Goal: Use online tool/utility: Utilize a website feature to perform a specific function

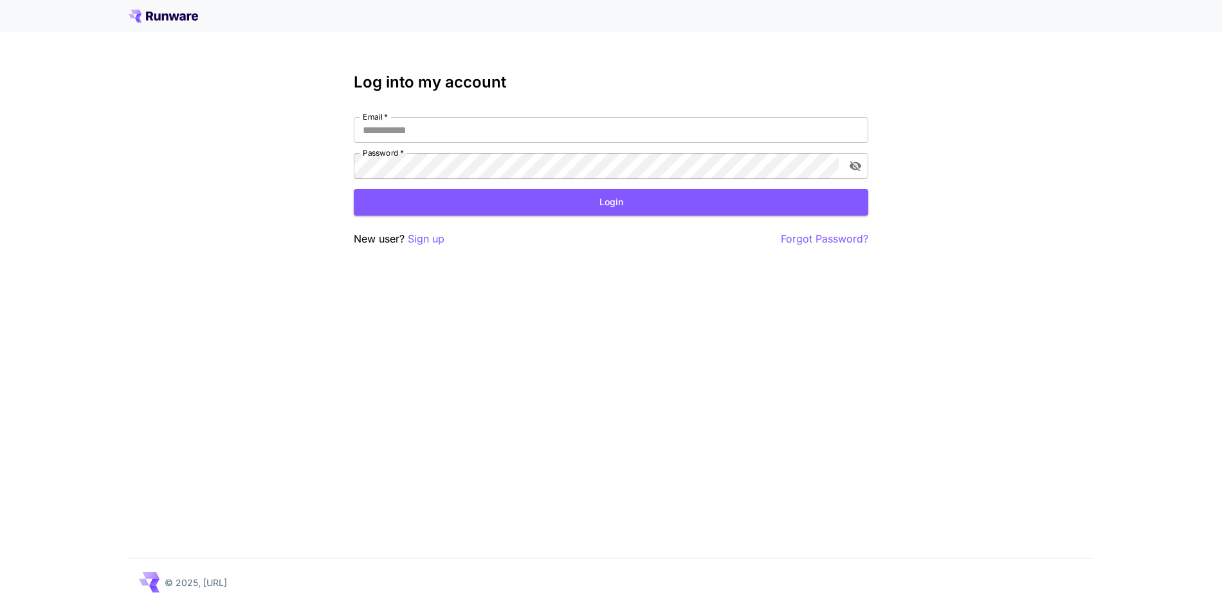
type input "**********"
click at [638, 206] on button "Login" at bounding box center [611, 202] width 514 height 26
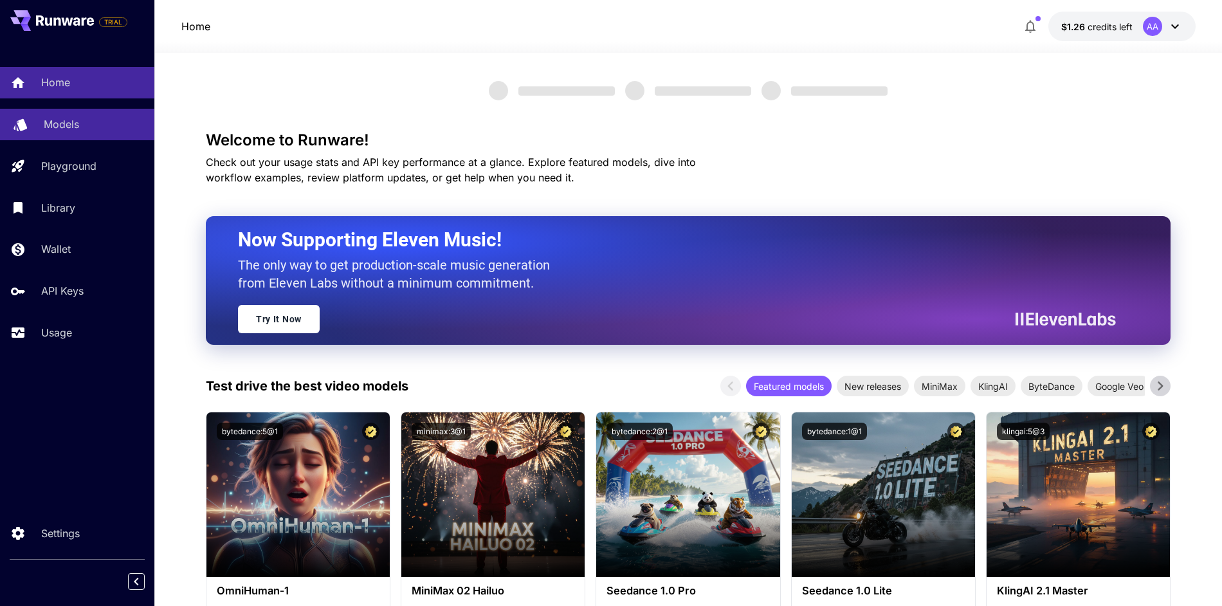
click at [98, 125] on div "Models" at bounding box center [94, 123] width 100 height 15
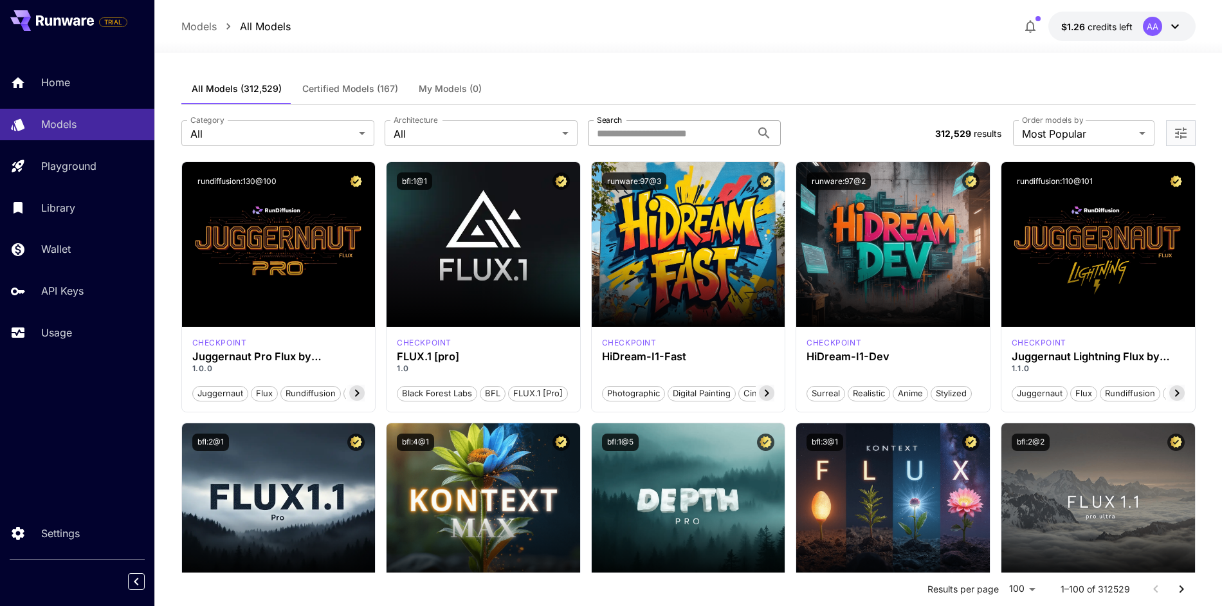
click at [649, 135] on input "Search" at bounding box center [669, 133] width 163 height 26
type input "********"
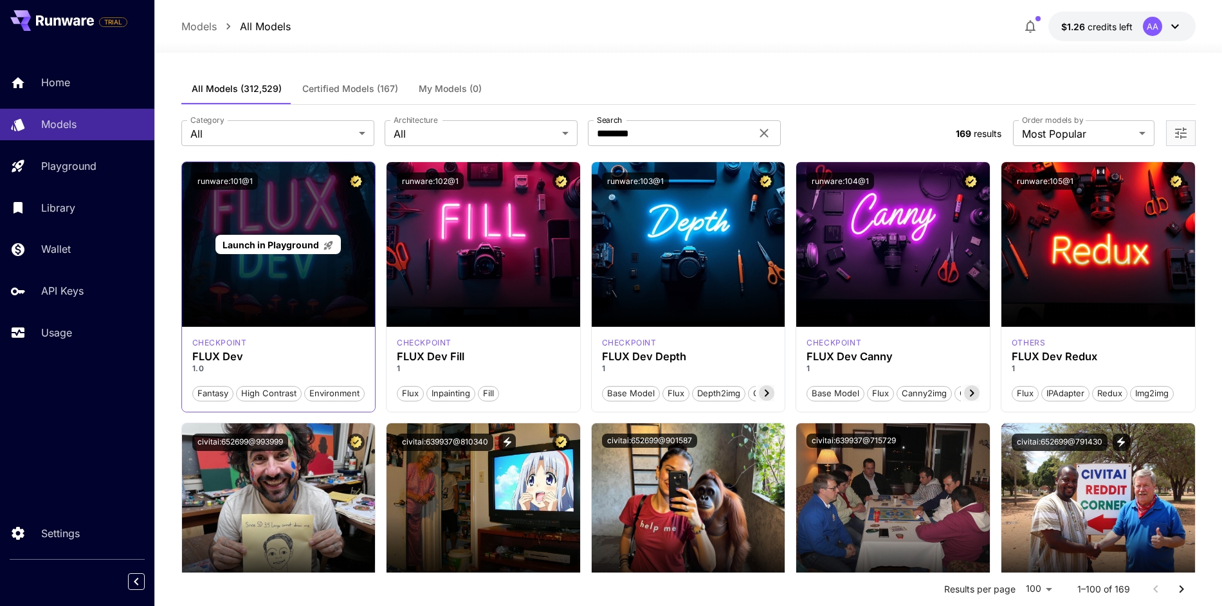
click at [271, 287] on div "Launch in Playground" at bounding box center [279, 244] width 194 height 165
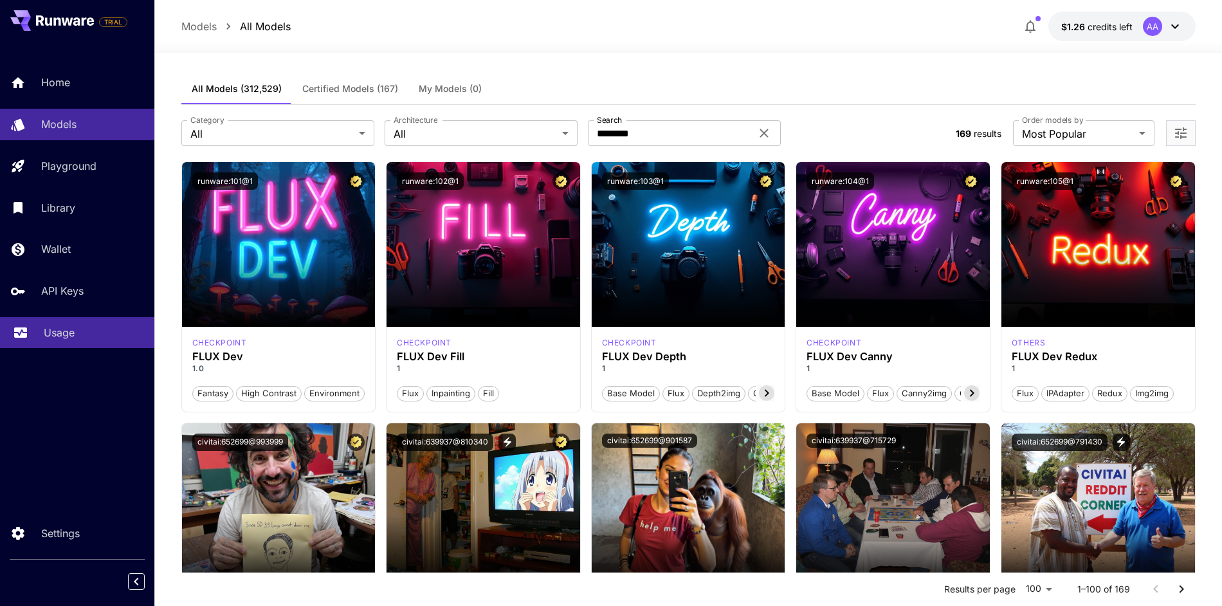
click at [56, 334] on p "Usage" at bounding box center [59, 332] width 31 height 15
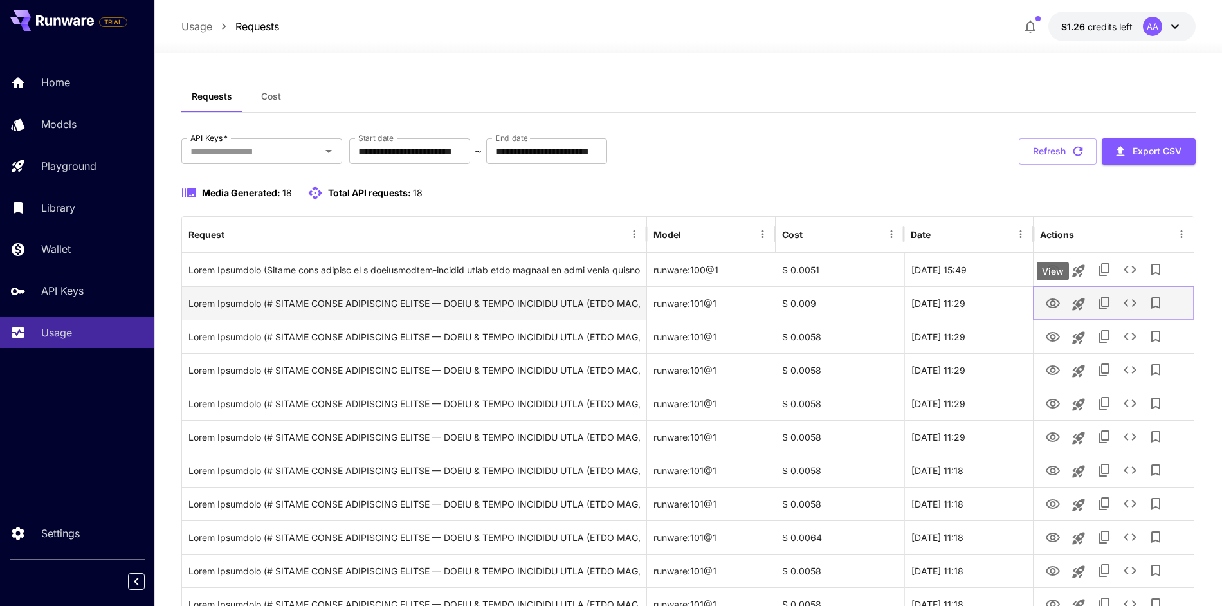
click at [1053, 305] on icon "View" at bounding box center [1052, 303] width 14 height 10
click at [1132, 303] on icon "See details" at bounding box center [1129, 302] width 15 height 15
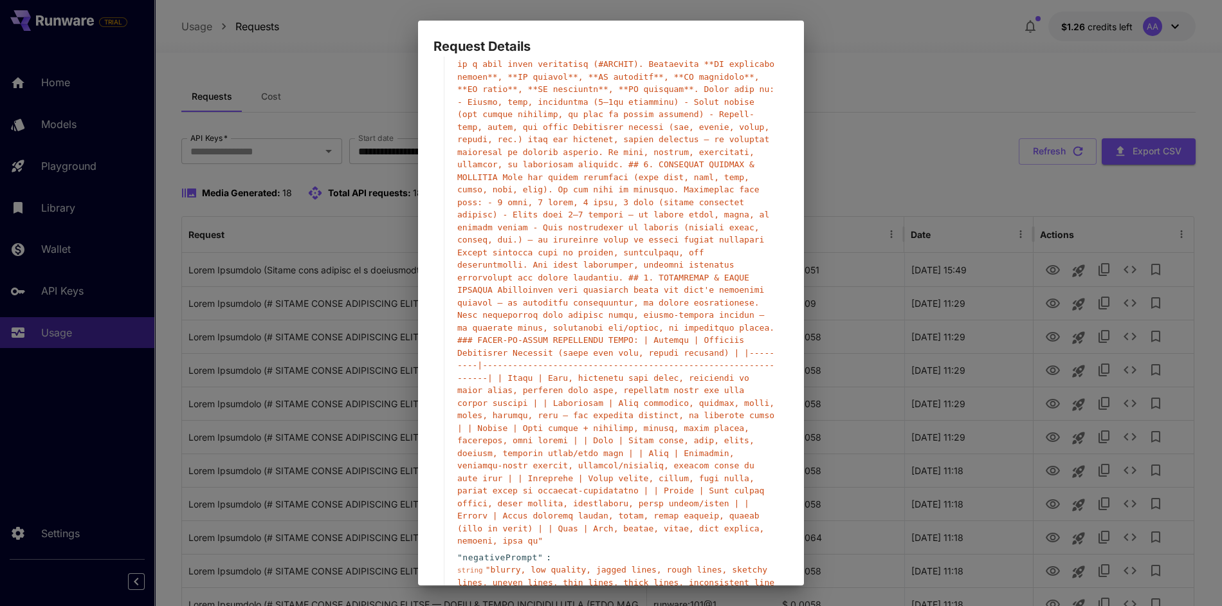
scroll to position [165, 0]
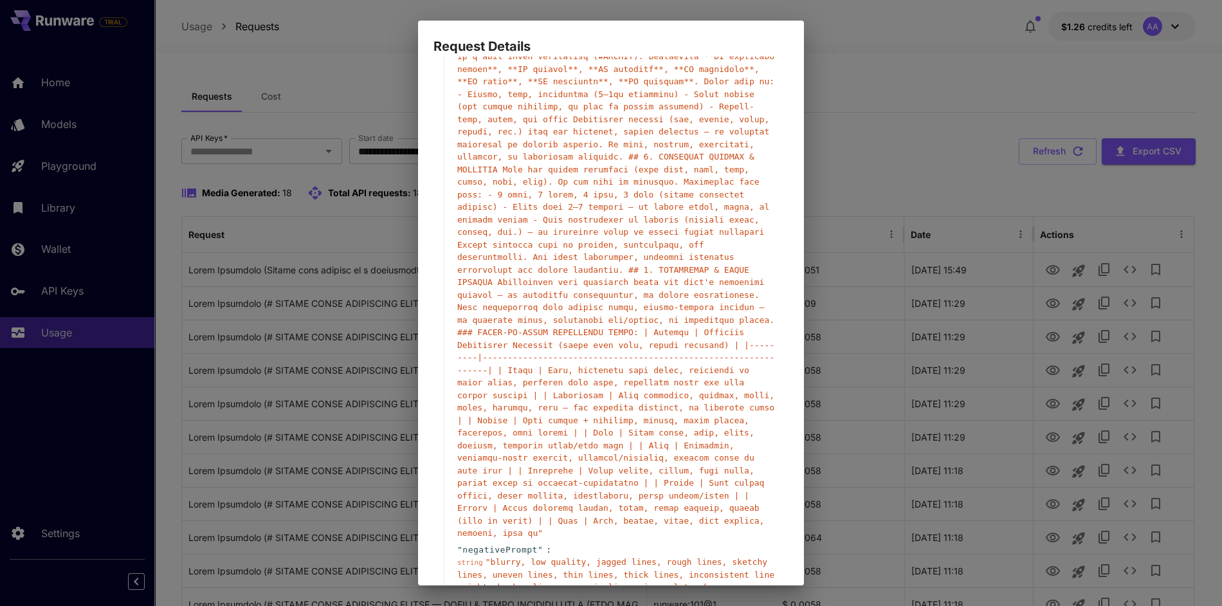
click at [921, 302] on div "Request Details { 15 item s " taskType " : string " imageInference " " taskUUID…" at bounding box center [611, 303] width 1222 height 606
click at [831, 42] on div "Request Details { 15 item s " taskType " : string " imageInference " " taskUUID…" at bounding box center [611, 303] width 1222 height 606
click at [887, 229] on div "Request Details { 15 item s " taskType " : string " imageInference " " taskUUID…" at bounding box center [611, 303] width 1222 height 606
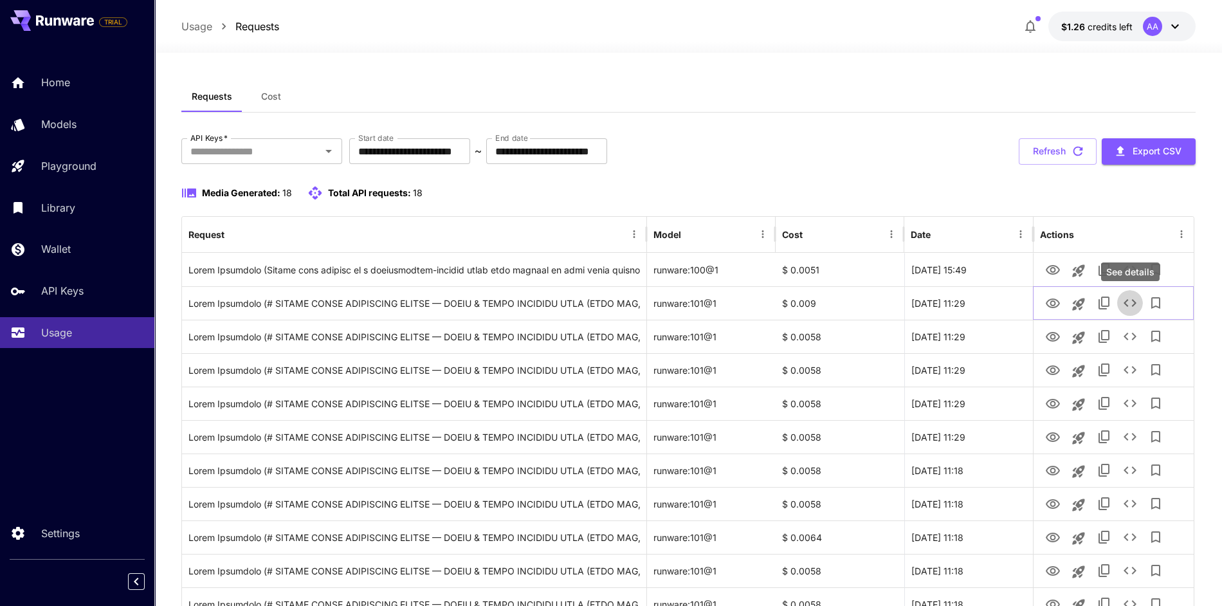
scroll to position [50, 0]
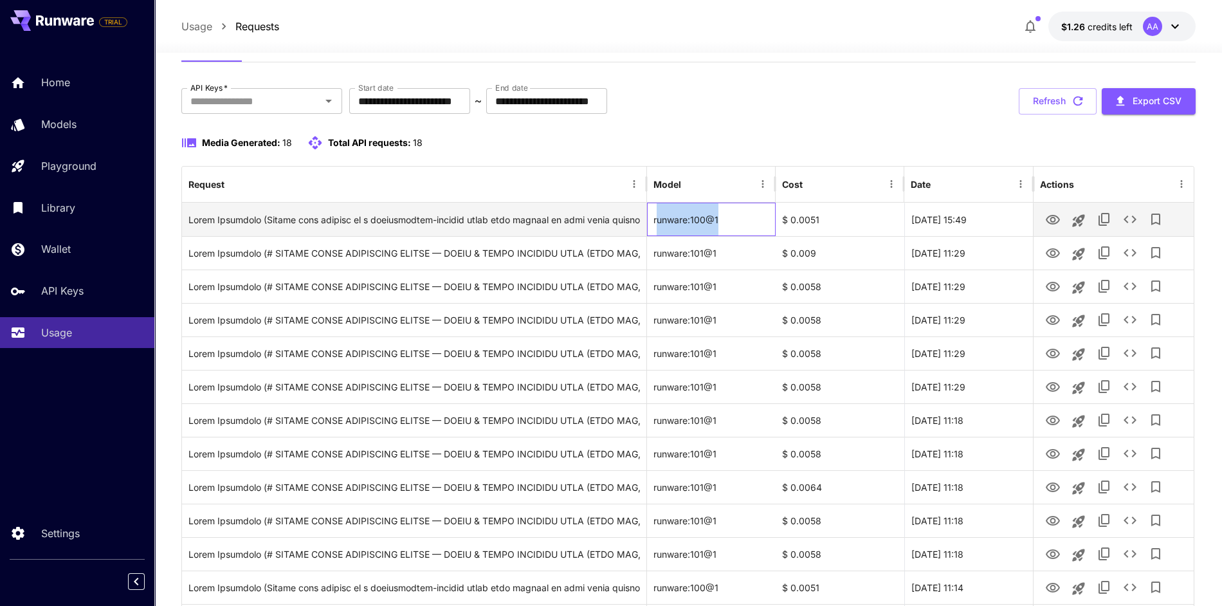
drag, startPoint x: 727, startPoint y: 219, endPoint x: 656, endPoint y: 219, distance: 70.7
click at [656, 219] on div "runware:100@1" at bounding box center [711, 219] width 129 height 33
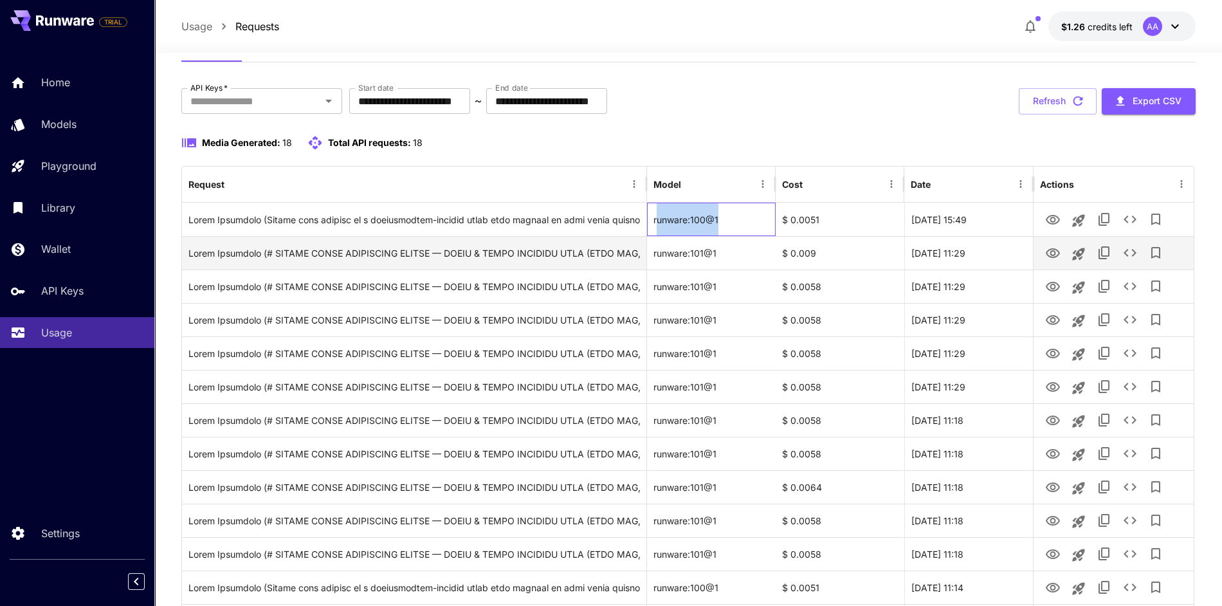
copy div "unware:100@1"
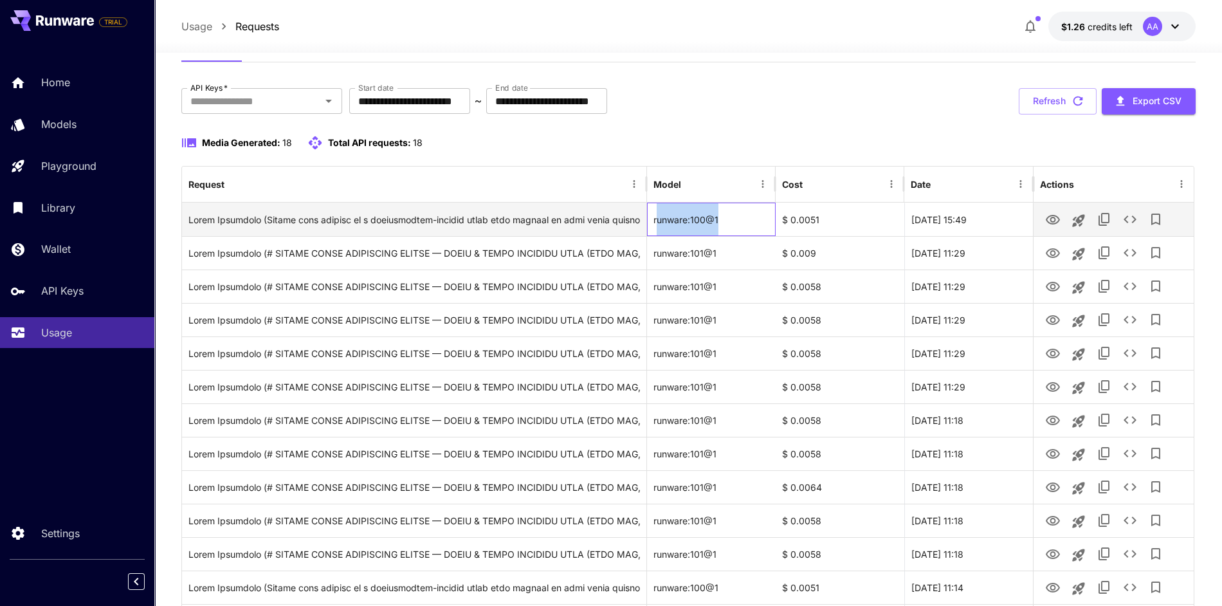
click at [669, 215] on div "runware:100@1" at bounding box center [711, 219] width 129 height 33
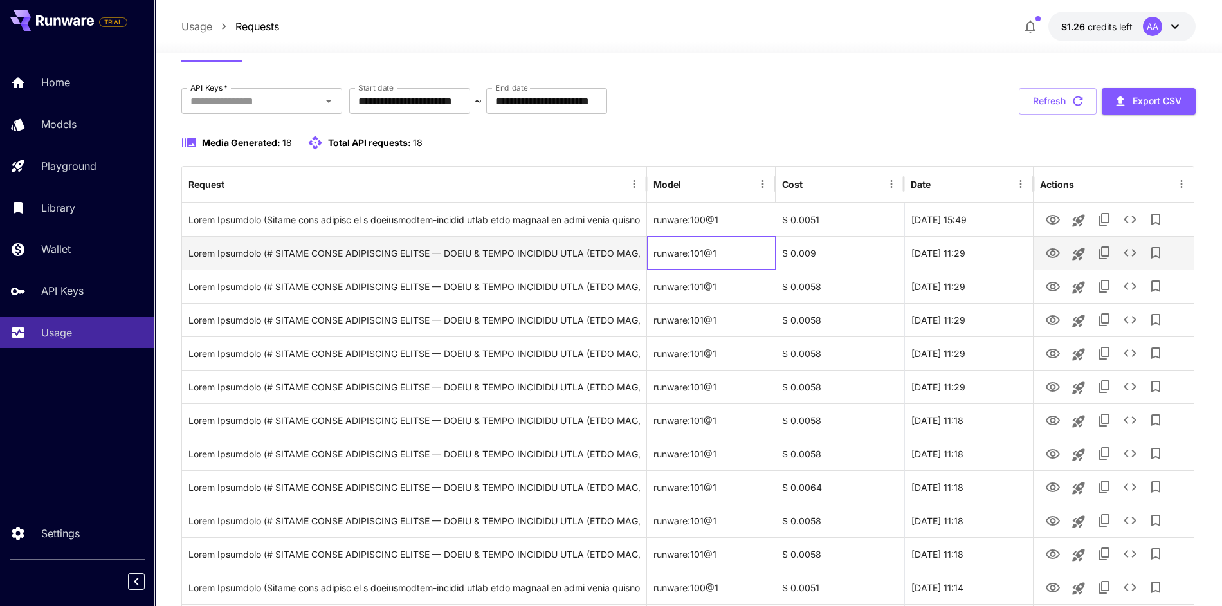
click at [719, 257] on div "runware:101@1" at bounding box center [711, 252] width 129 height 33
click at [1130, 257] on icon "See details" at bounding box center [1129, 252] width 15 height 15
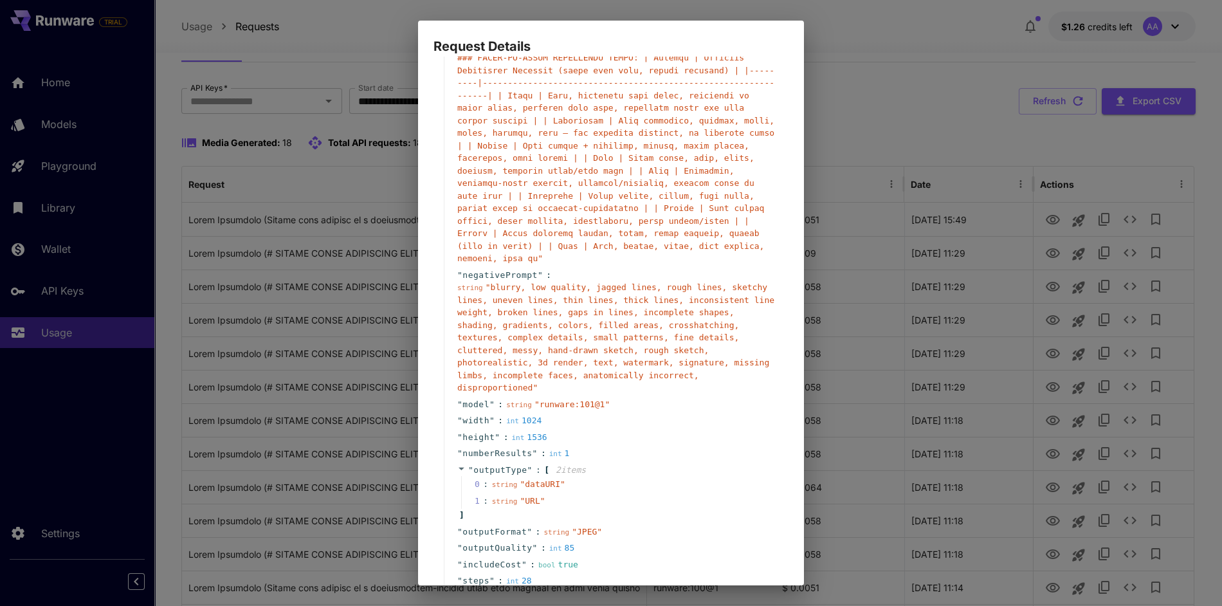
scroll to position [440, 0]
click at [849, 267] on div "Request Details { 15 item s " taskType " : string " imageInference " " taskUUID…" at bounding box center [611, 303] width 1222 height 606
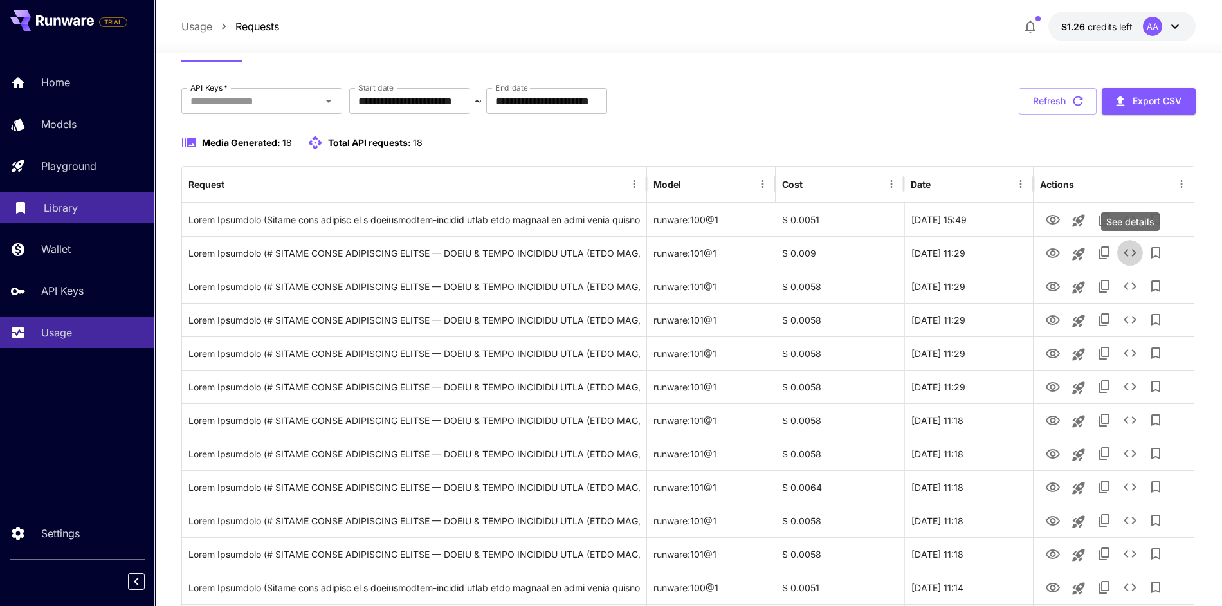
click at [86, 217] on link "Library" at bounding box center [77, 208] width 154 height 32
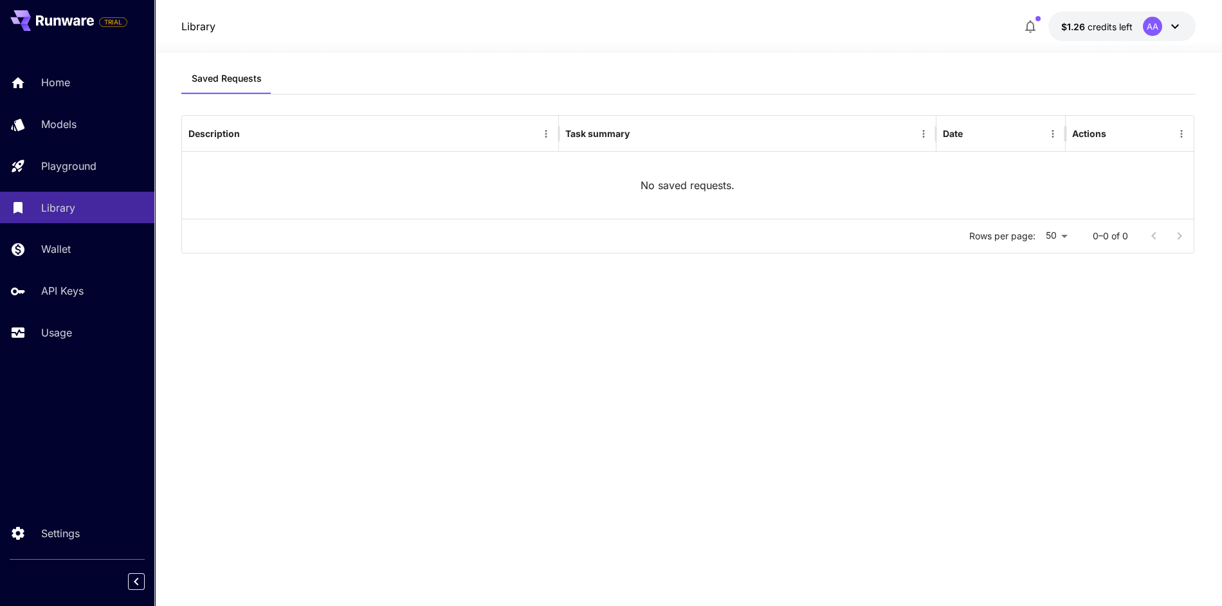
click at [709, 174] on div "No saved requests." at bounding box center [687, 185] width 1011 height 67
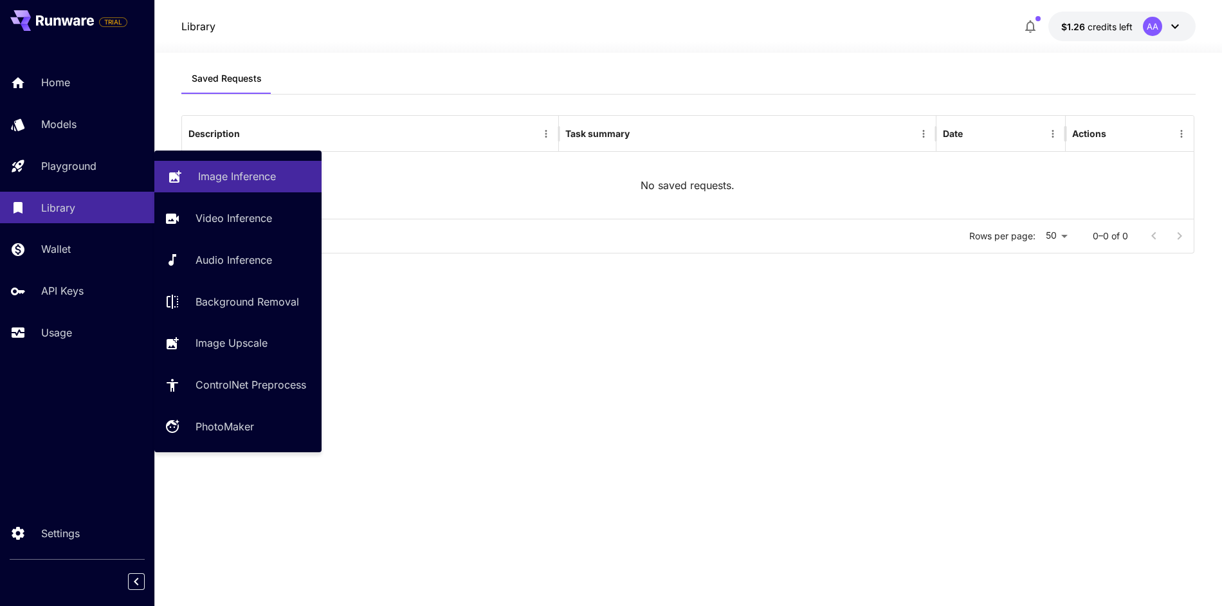
click at [214, 190] on link "Image Inference" at bounding box center [237, 177] width 167 height 32
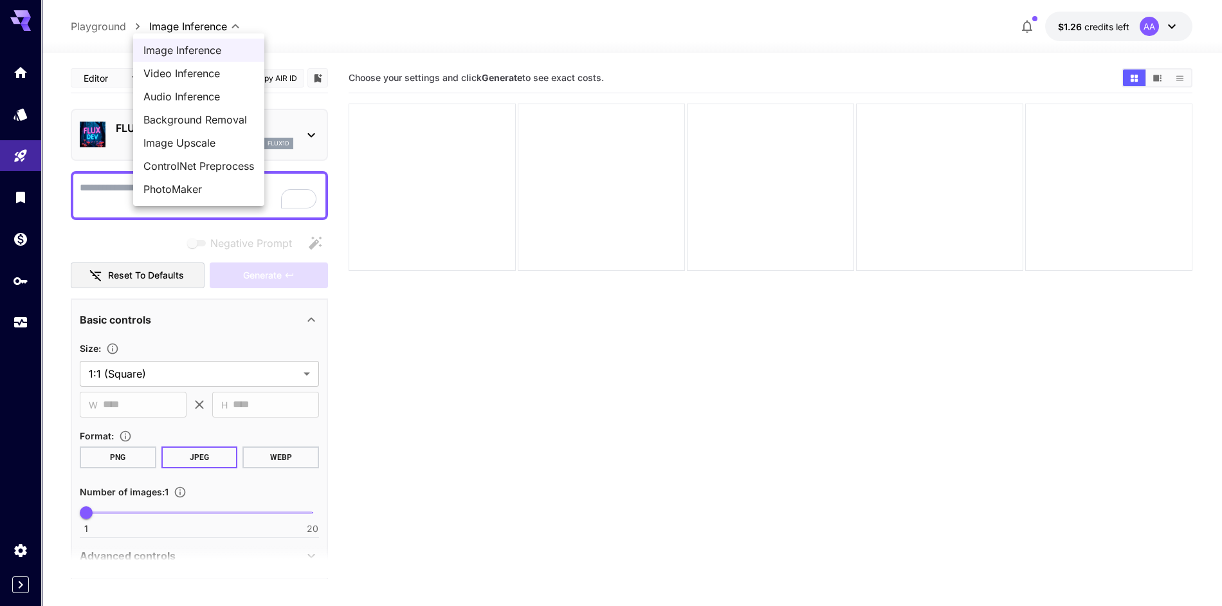
click at [194, 30] on body "**********" at bounding box center [611, 353] width 1222 height 707
click at [332, 32] on div at bounding box center [611, 303] width 1222 height 606
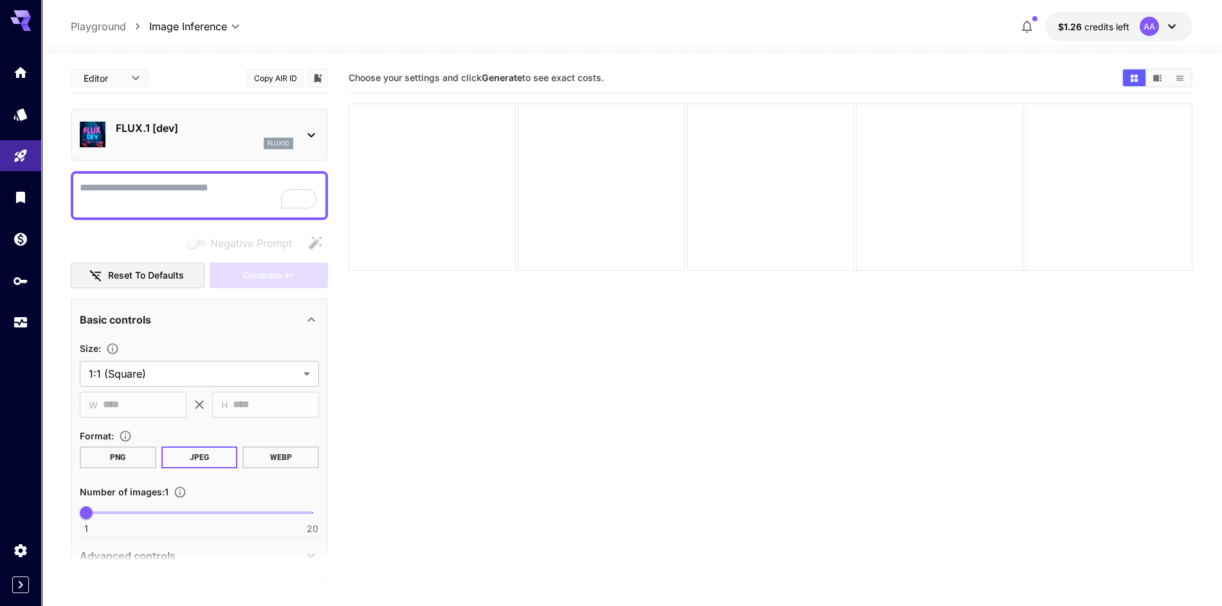
click at [188, 180] on textarea "Negative Prompt" at bounding box center [199, 195] width 239 height 31
paste textarea "**********"
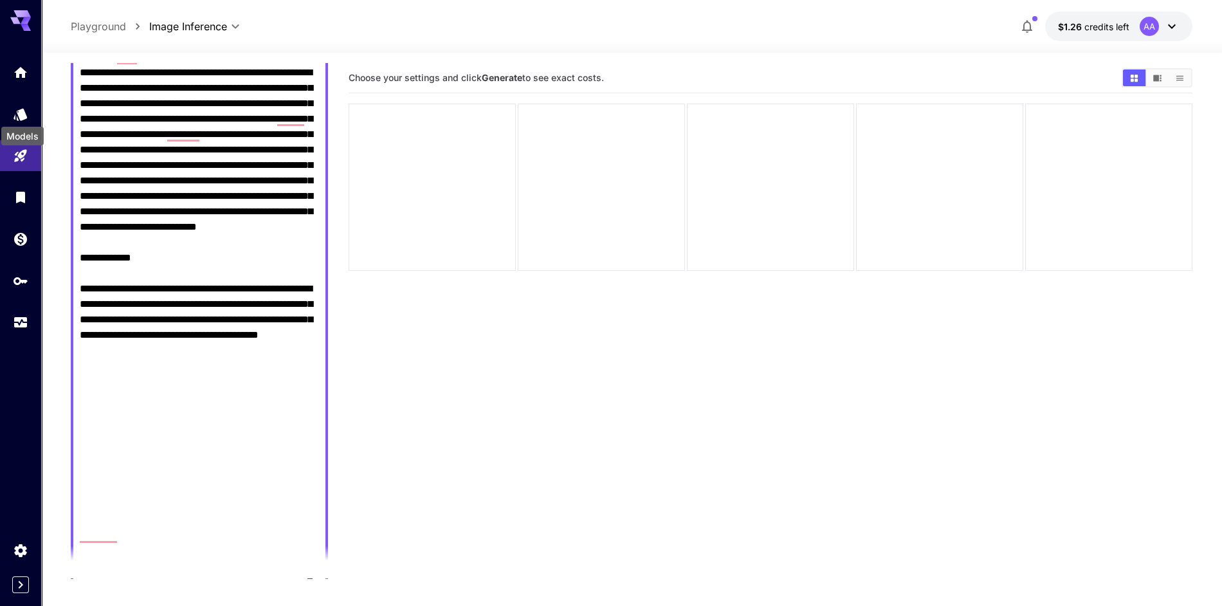
type textarea "**********"
click at [20, 122] on div "Models" at bounding box center [22, 132] width 45 height 29
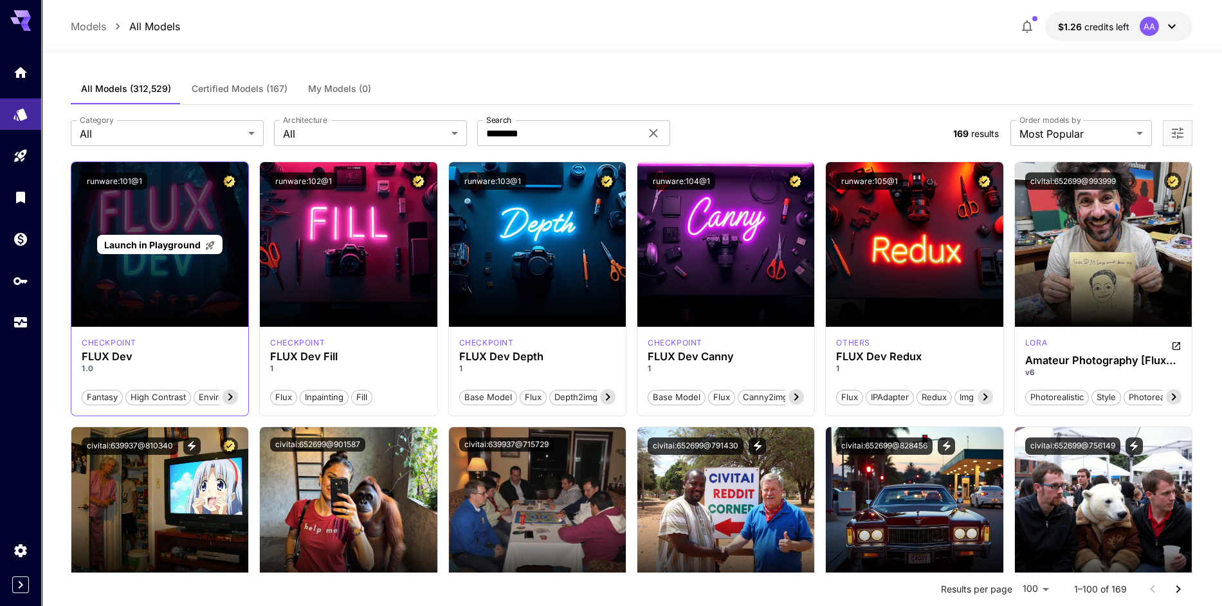
click at [143, 296] on div "Launch in Playground" at bounding box center [159, 244] width 177 height 165
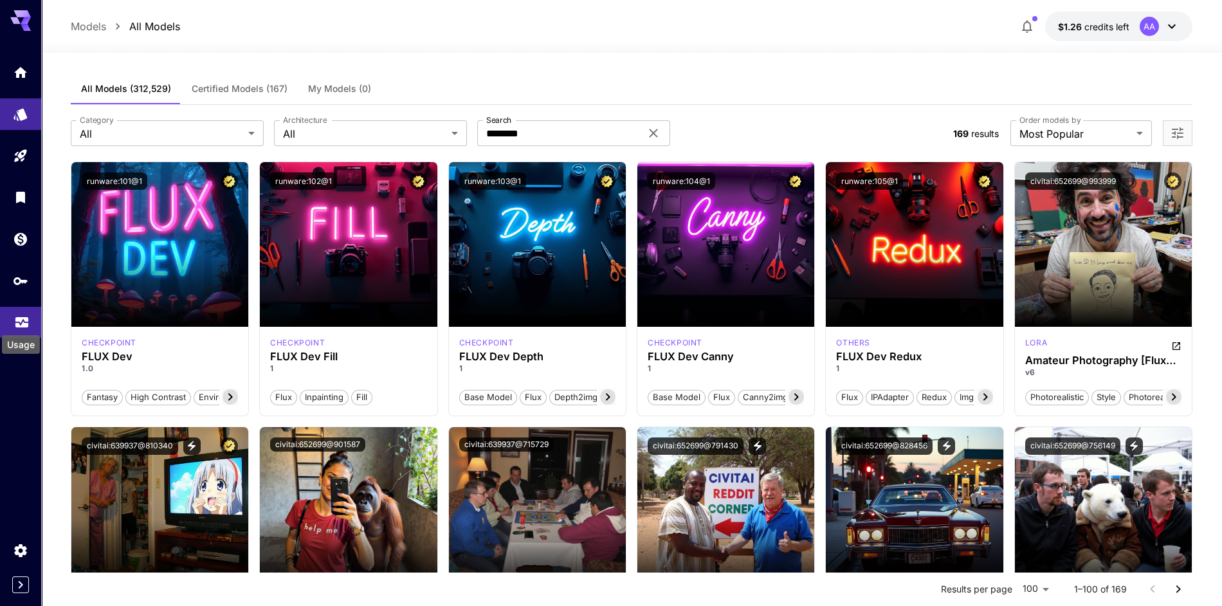
click at [18, 320] on icon "Usage" at bounding box center [21, 320] width 13 height 6
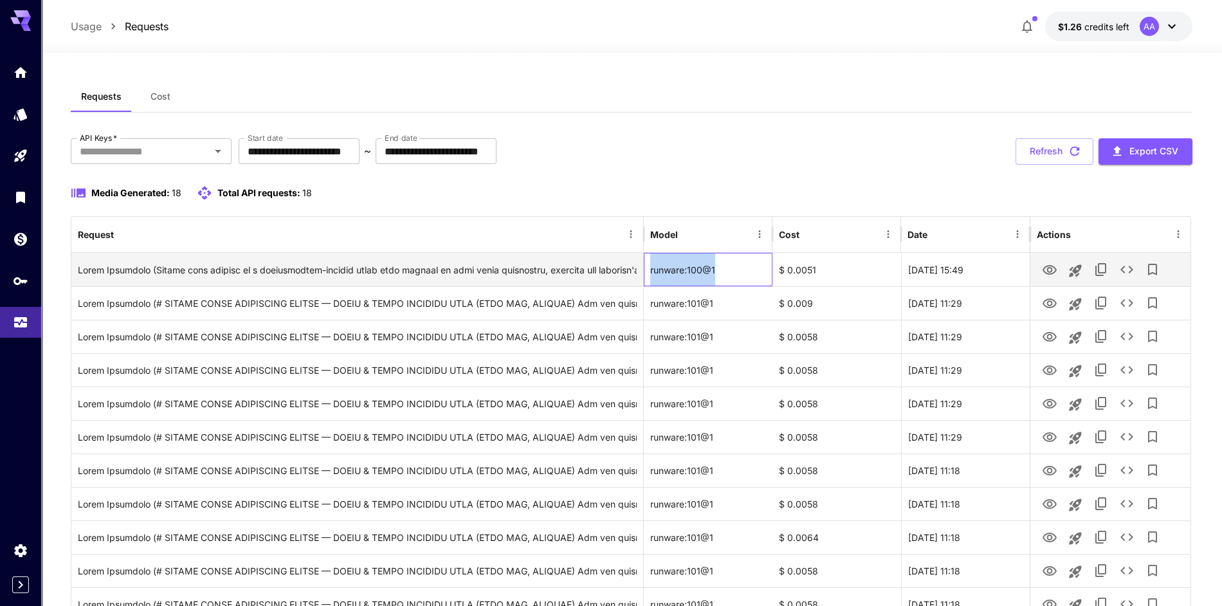
drag, startPoint x: 722, startPoint y: 273, endPoint x: 649, endPoint y: 273, distance: 72.7
click at [649, 273] on div "runware:100@1" at bounding box center [708, 269] width 129 height 33
copy div "runware:100@1"
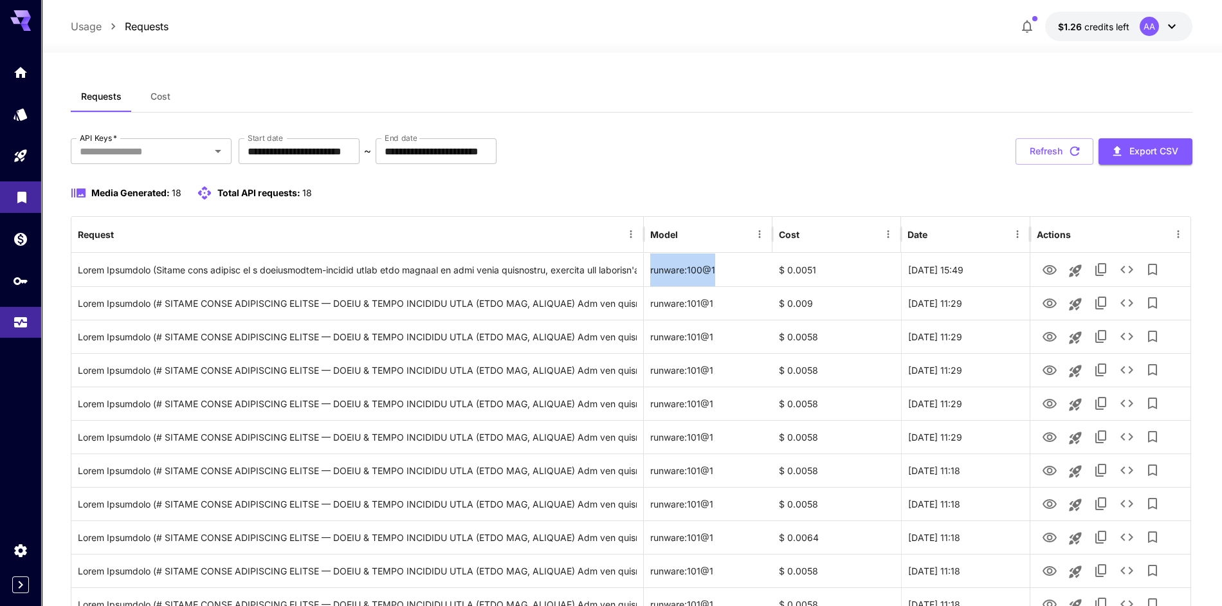
click at [23, 199] on icon "Library" at bounding box center [21, 193] width 15 height 15
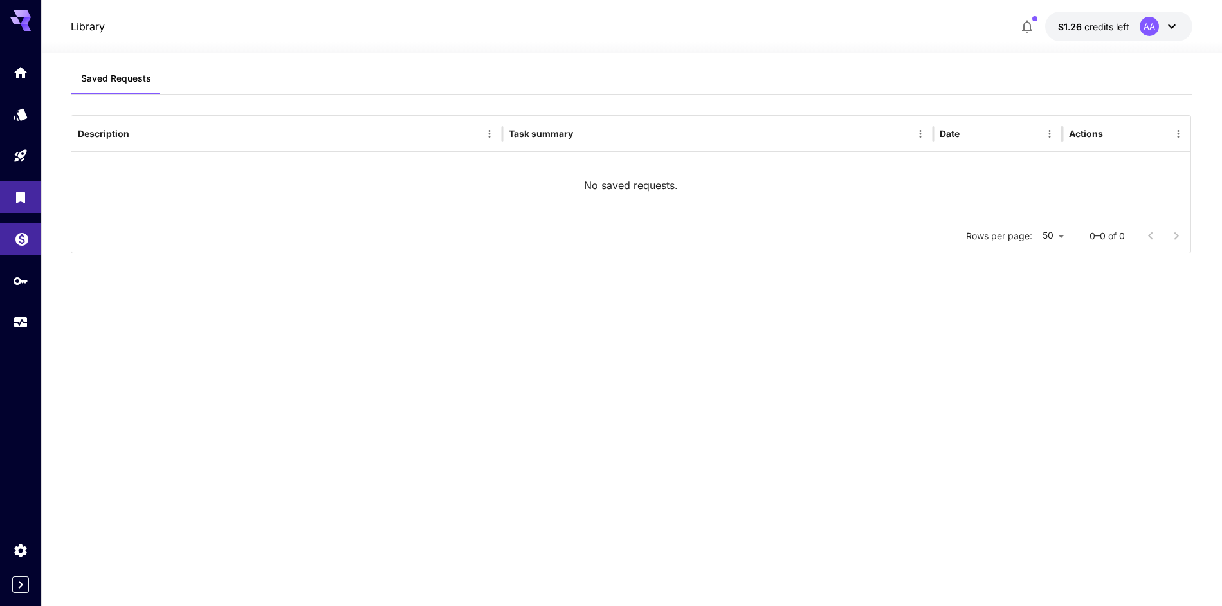
click at [30, 242] on link at bounding box center [20, 239] width 41 height 32
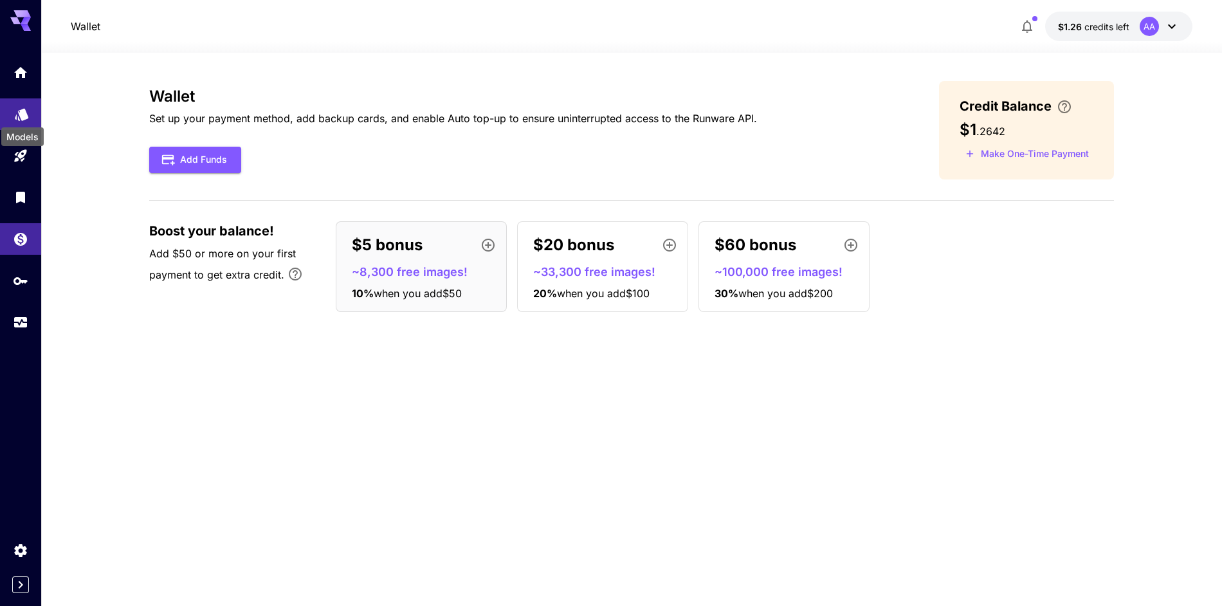
click at [23, 109] on icon "Models" at bounding box center [22, 110] width 14 height 12
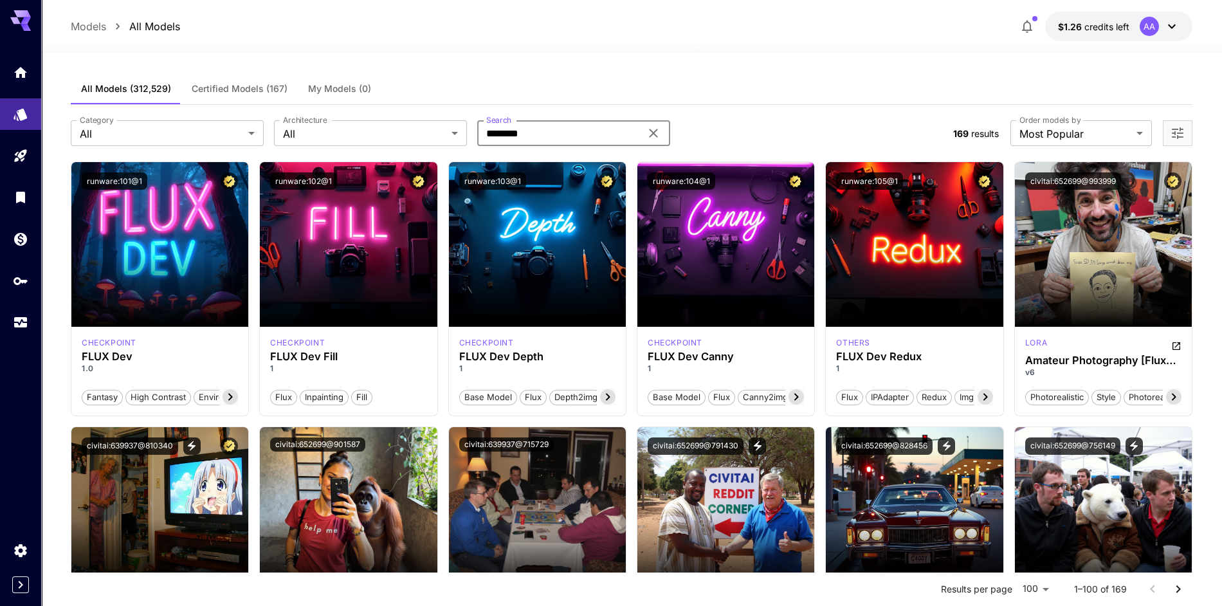
click at [510, 140] on input "********" at bounding box center [558, 133] width 163 height 26
paste input "*****"
type input "**********"
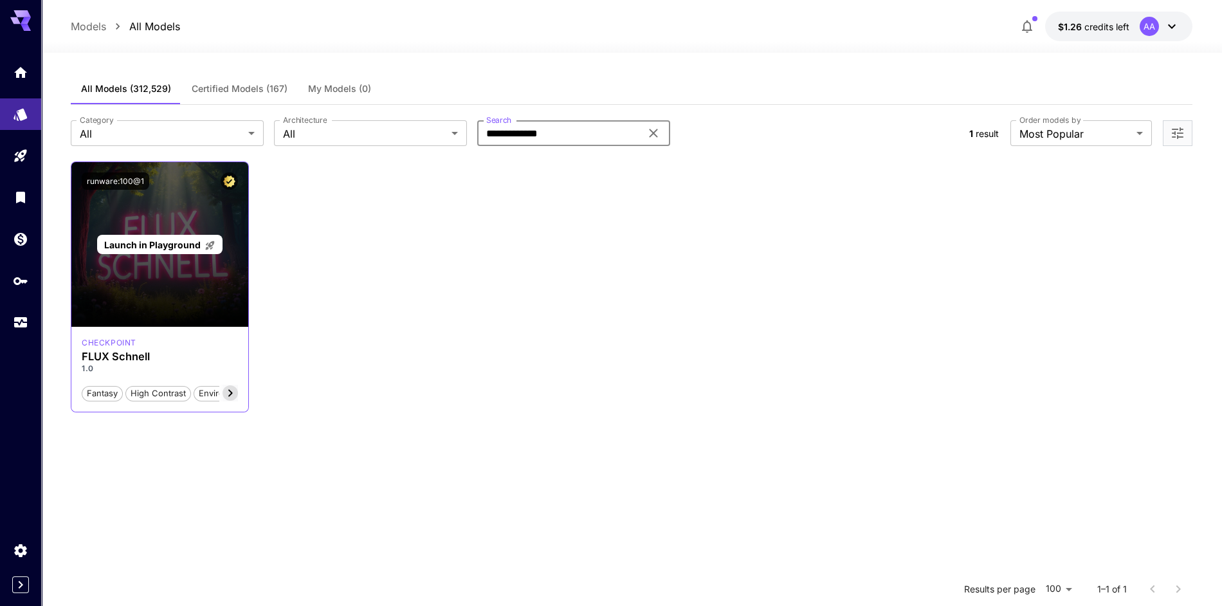
click at [171, 249] on span "Launch in Playground" at bounding box center [152, 244] width 96 height 11
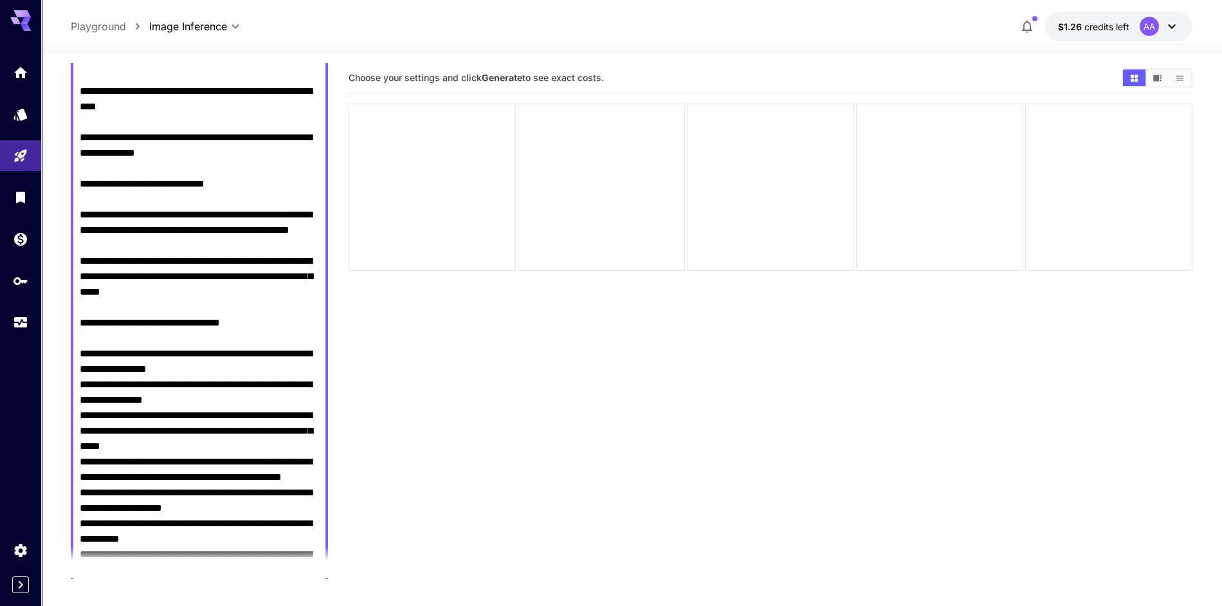
scroll to position [991, 0]
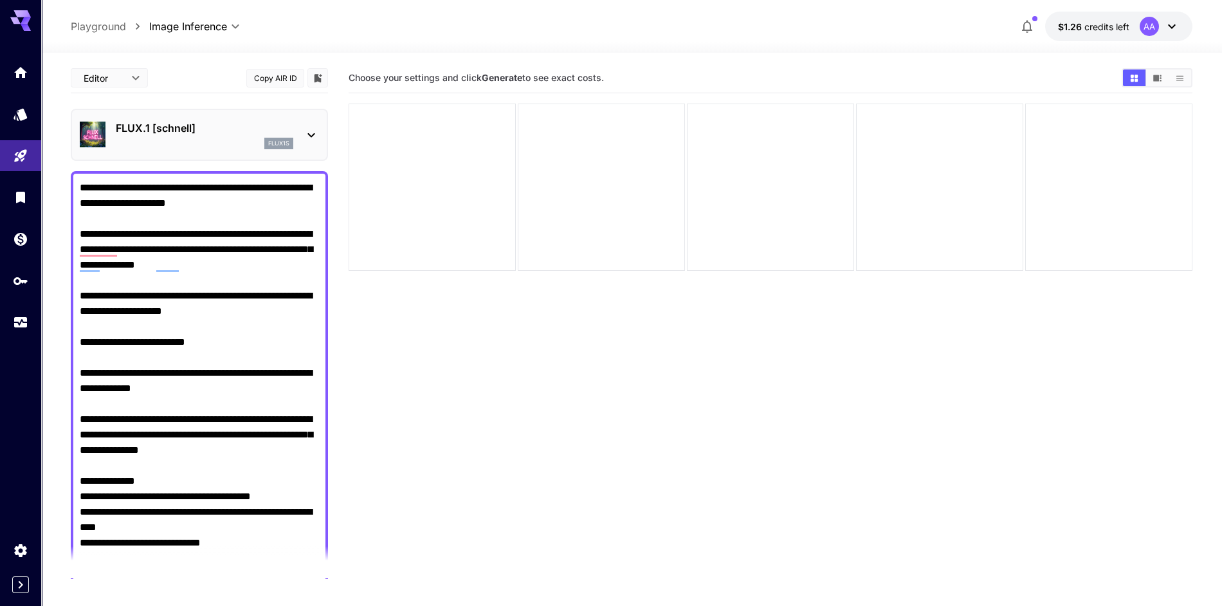
click at [445, 431] on section "Choose your settings and click Generate to see exact costs." at bounding box center [770, 366] width 844 height 606
click at [323, 142] on div "FLUX.1 [[PERSON_NAME]] flux1s" at bounding box center [199, 135] width 257 height 52
click at [306, 123] on div "FLUX.1 [[PERSON_NAME]] flux1s" at bounding box center [199, 134] width 239 height 39
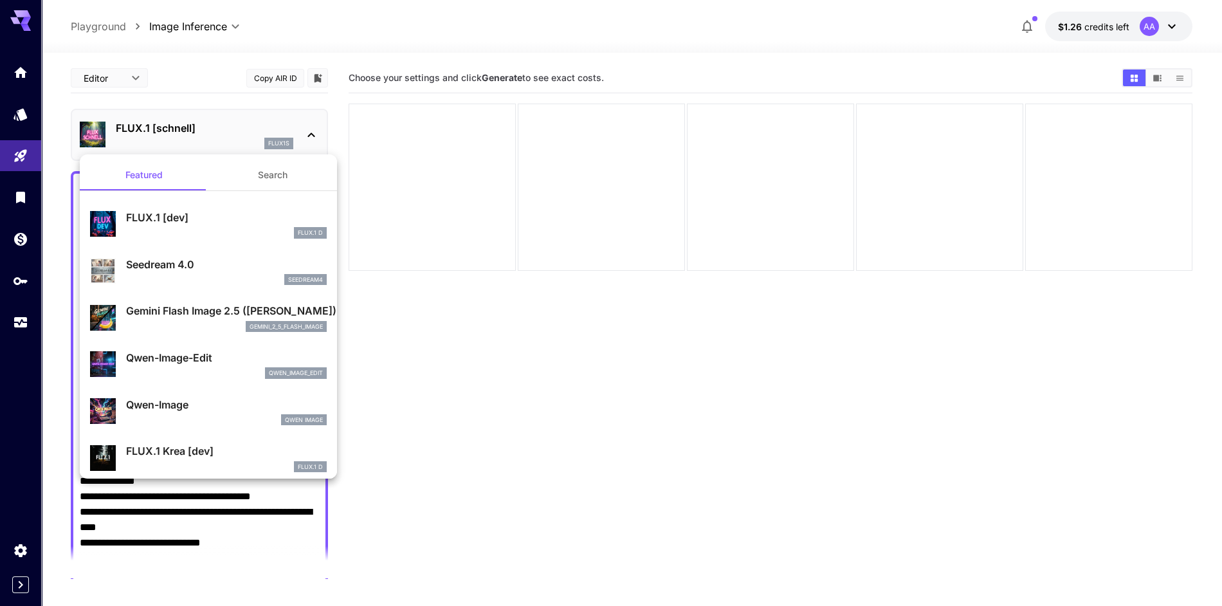
click at [196, 265] on p "Seedream 4.0" at bounding box center [226, 264] width 201 height 15
type input "**********"
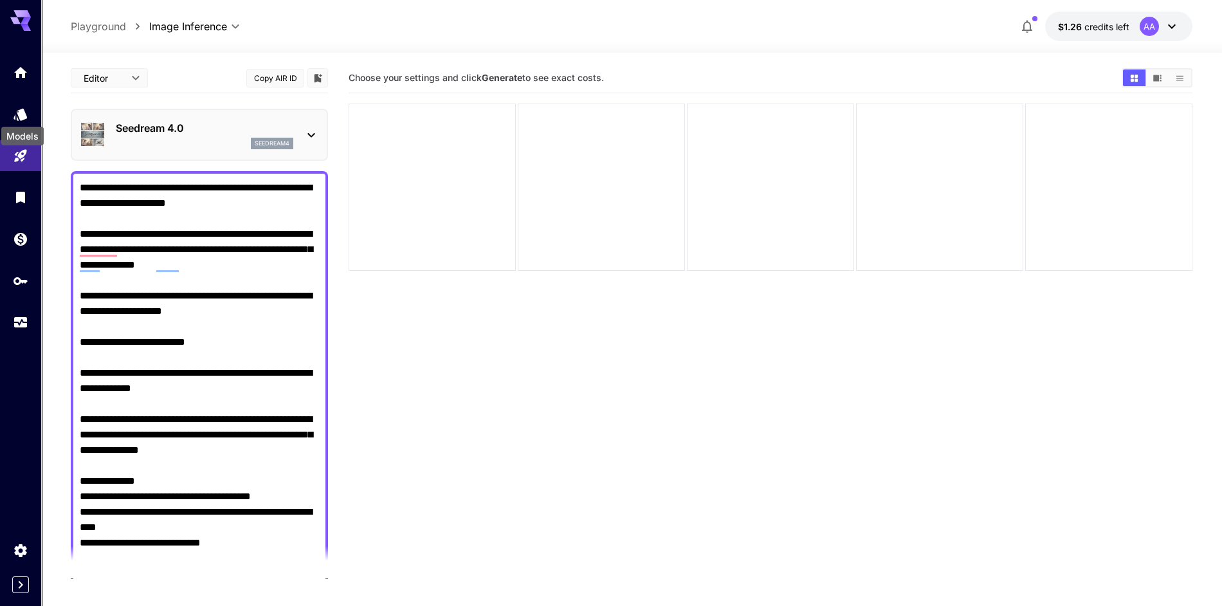
click at [24, 118] on div "Models" at bounding box center [22, 132] width 45 height 29
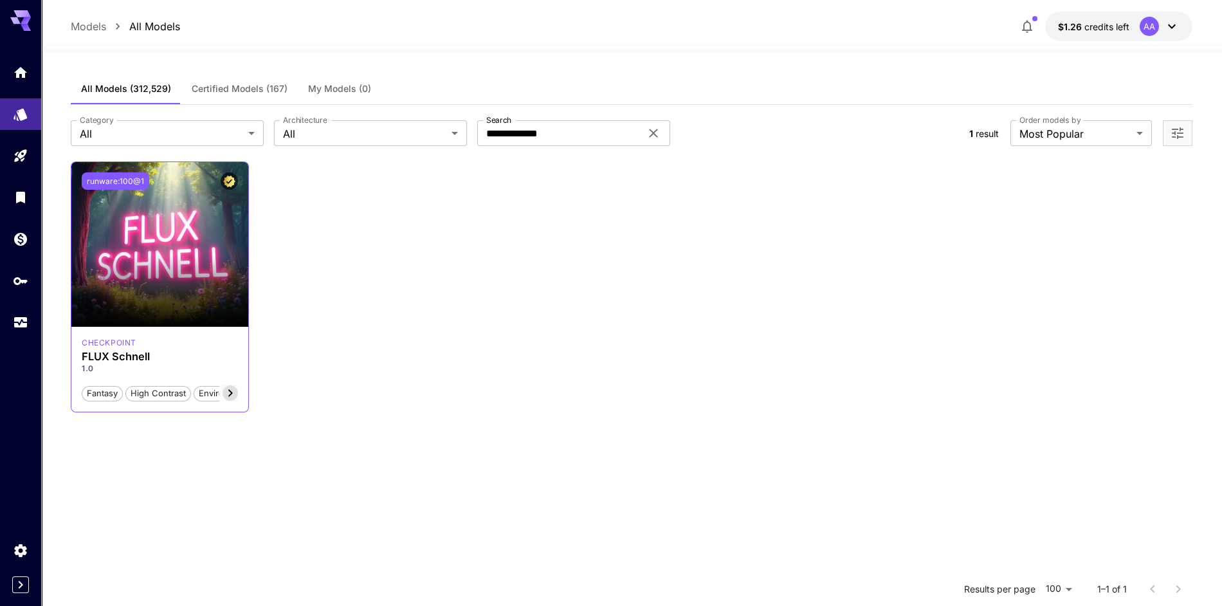
click at [112, 180] on button "runware:100@1" at bounding box center [116, 180] width 68 height 17
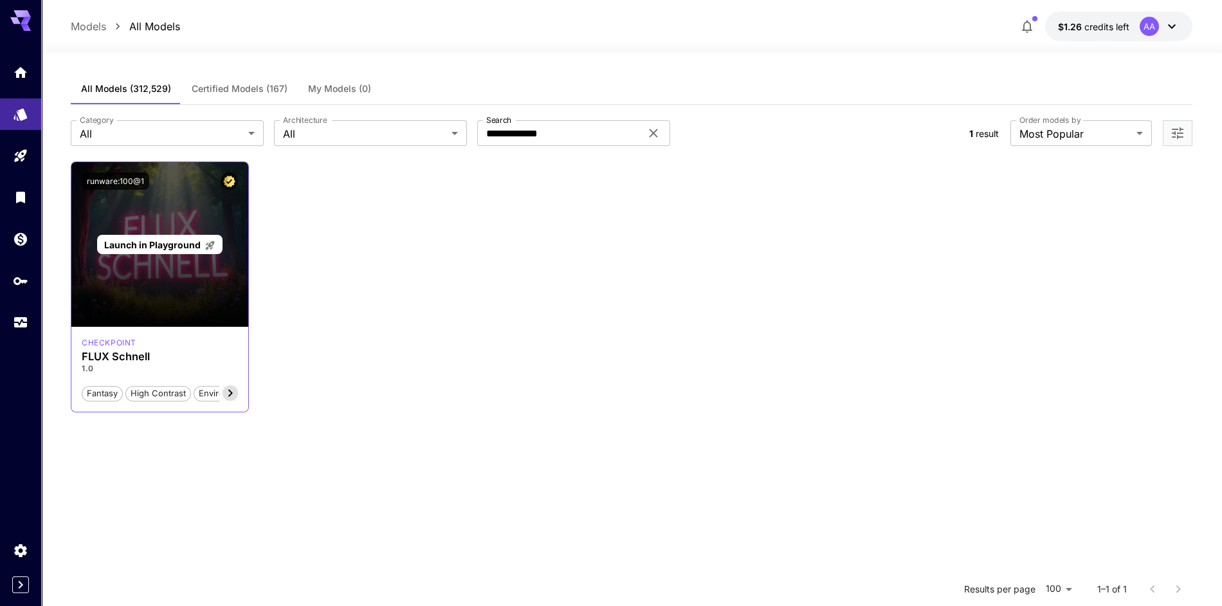
click at [171, 246] on span "Launch in Playground" at bounding box center [152, 244] width 96 height 11
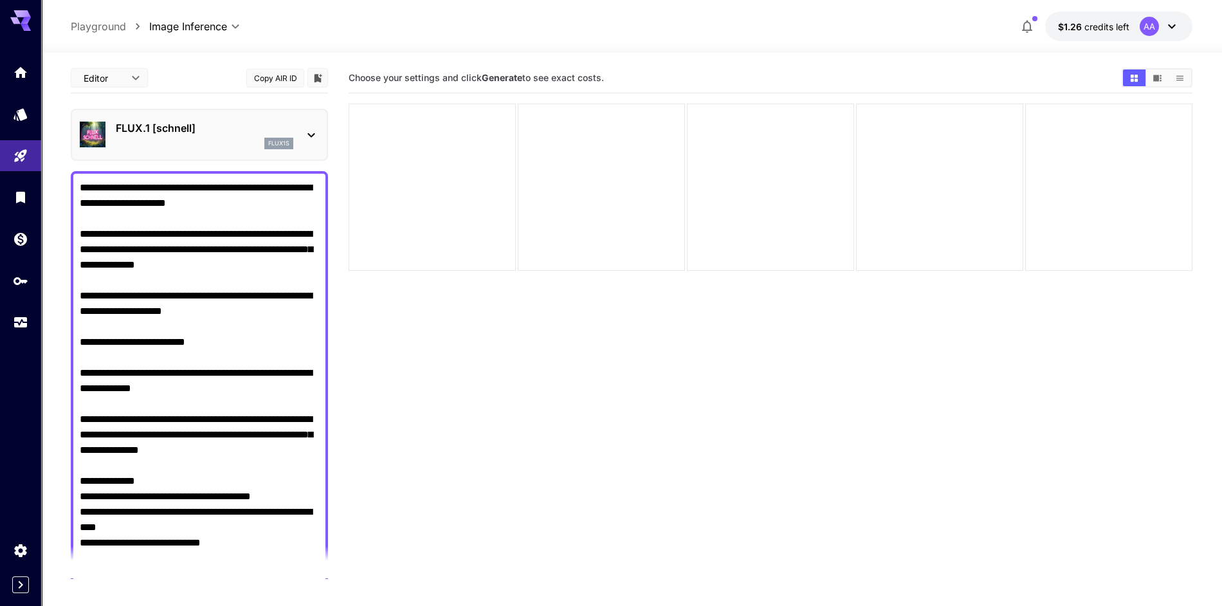
click at [17, 555] on div "Settings" at bounding box center [24, 569] width 49 height 29
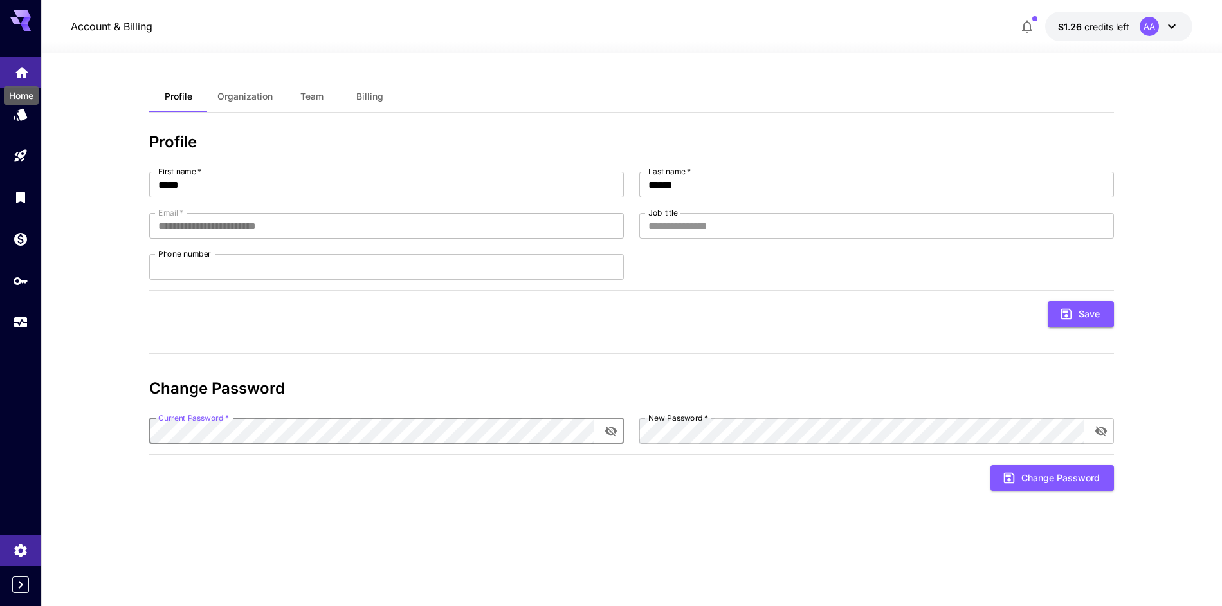
click at [29, 75] on icon "Home" at bounding box center [21, 68] width 15 height 15
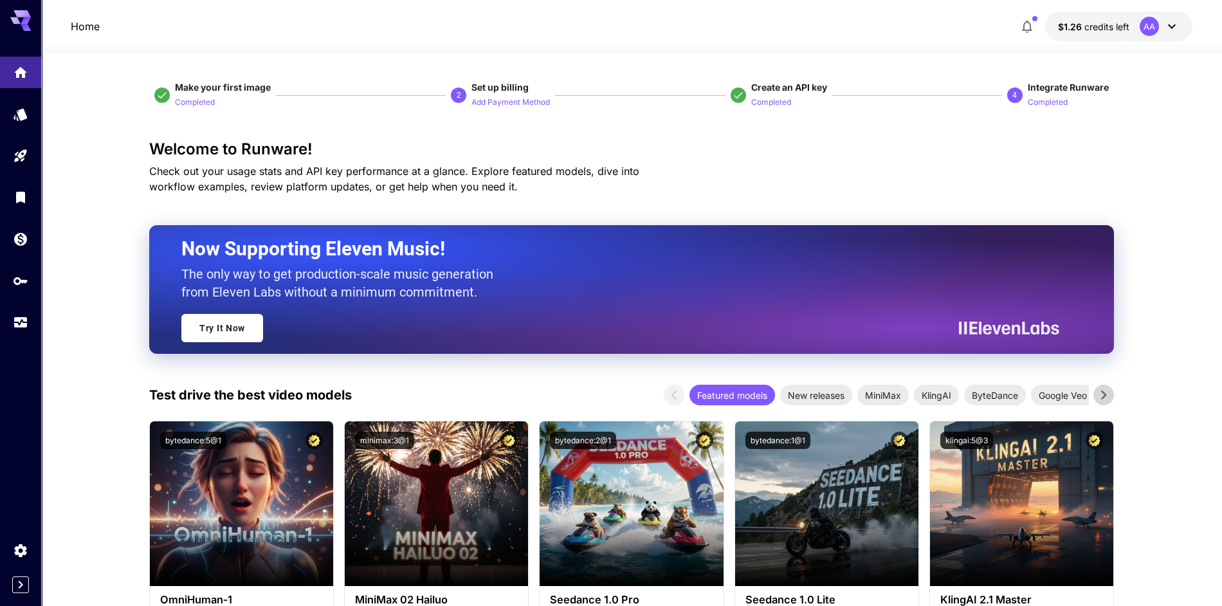
scroll to position [10, 0]
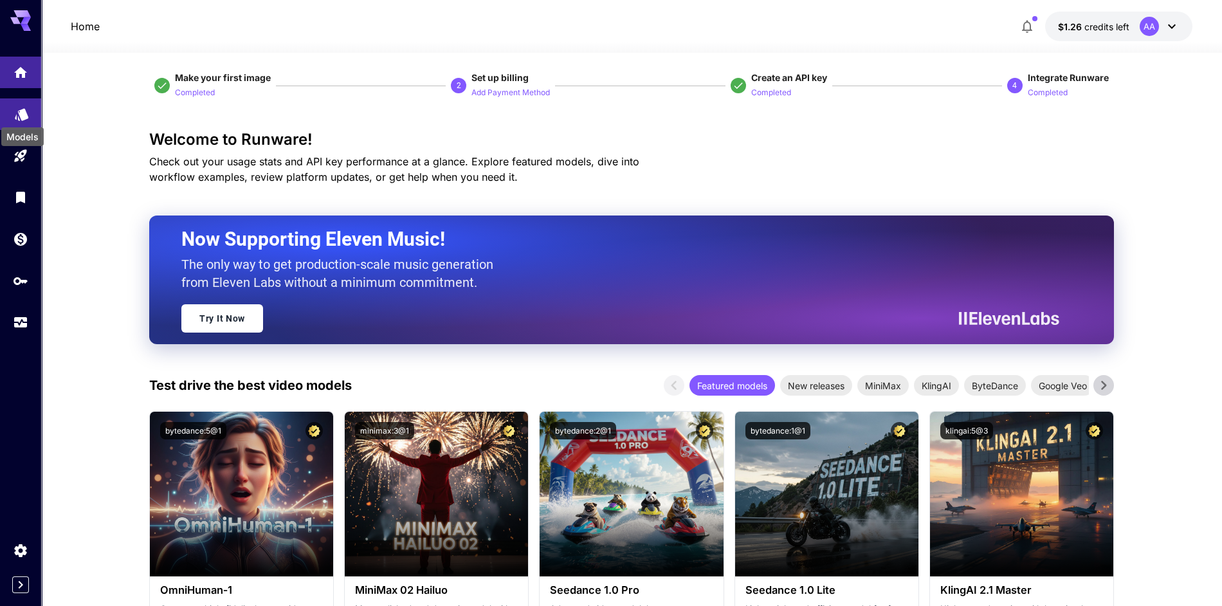
click at [28, 114] on icon "Models" at bounding box center [22, 110] width 14 height 12
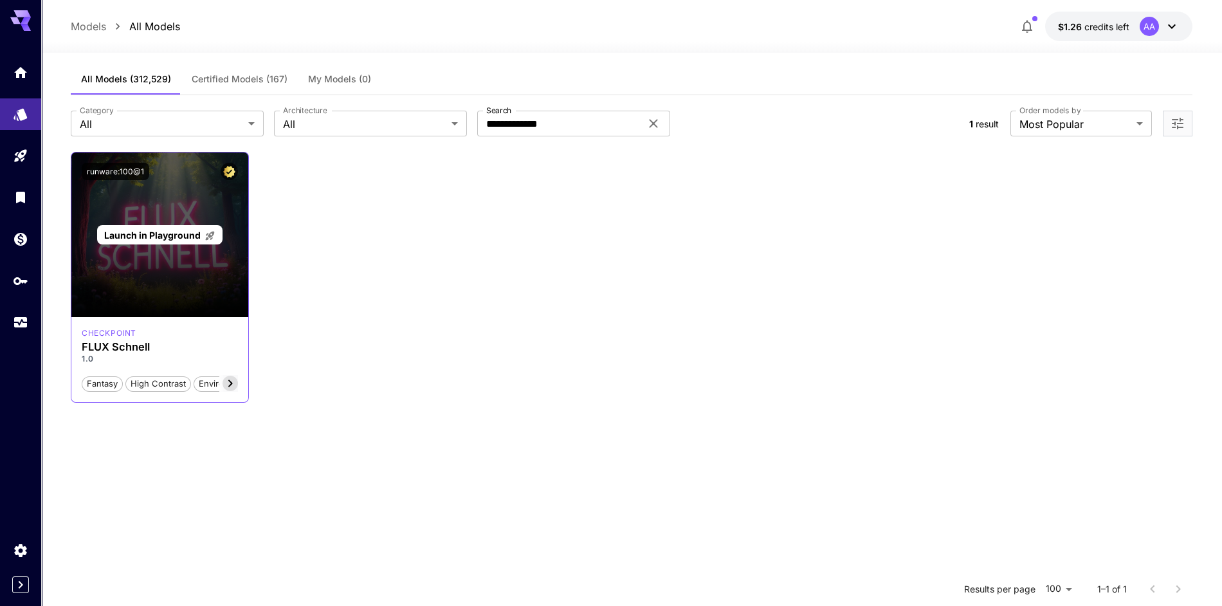
click at [191, 239] on span "Launch in Playground" at bounding box center [152, 235] width 96 height 11
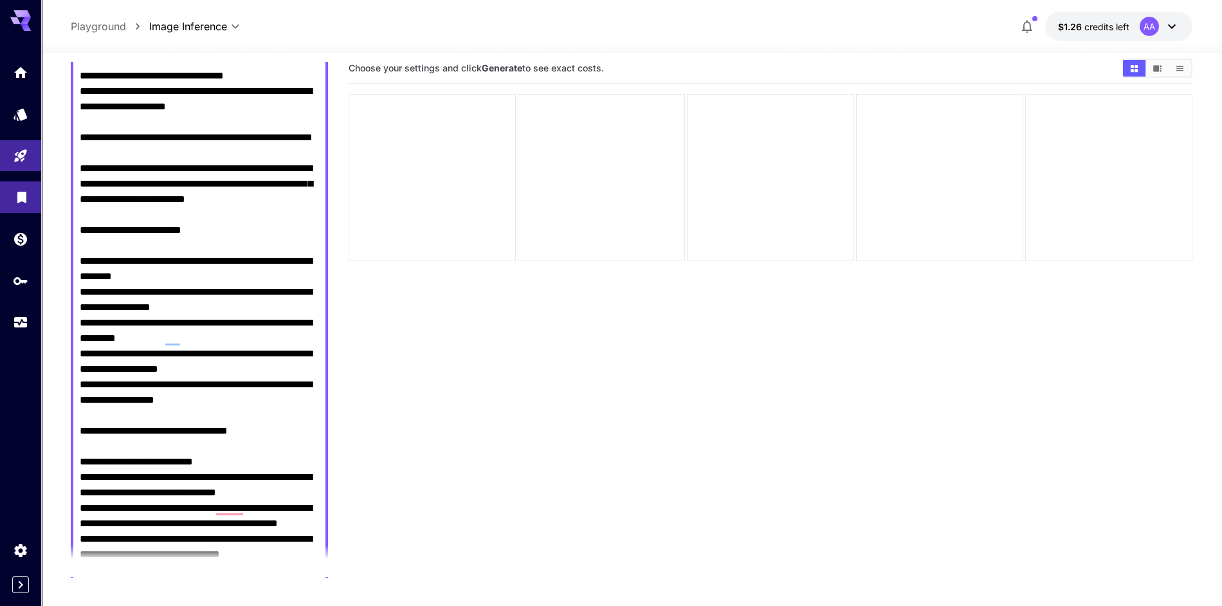
scroll to position [2178, 0]
click at [26, 203] on link at bounding box center [20, 197] width 41 height 32
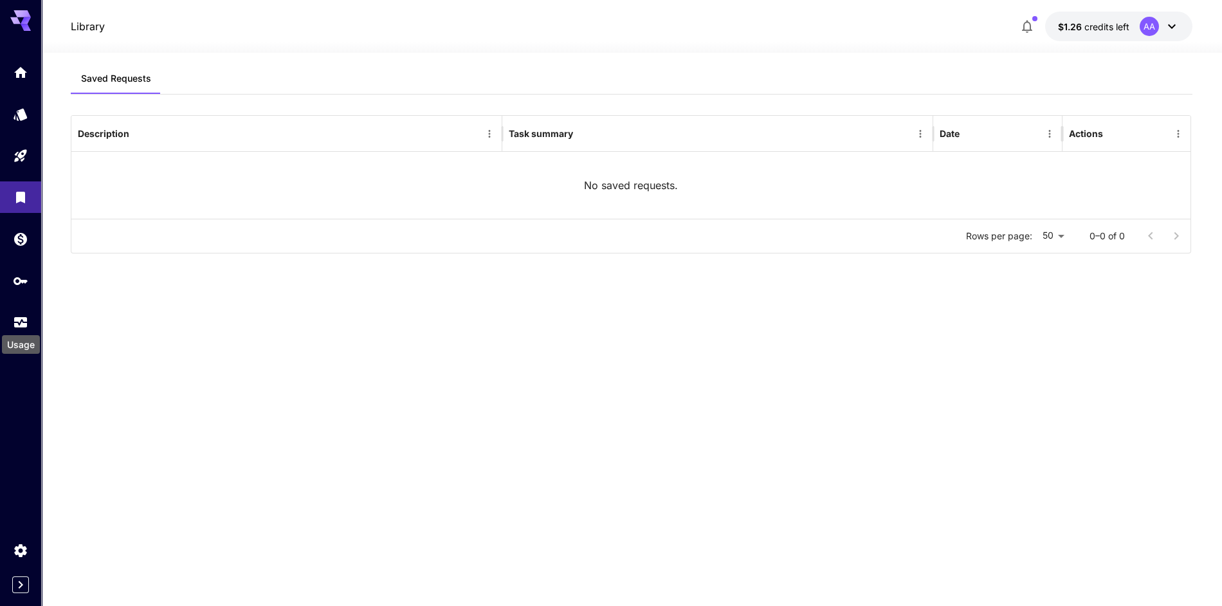
click at [24, 329] on div "Usage" at bounding box center [21, 340] width 41 height 29
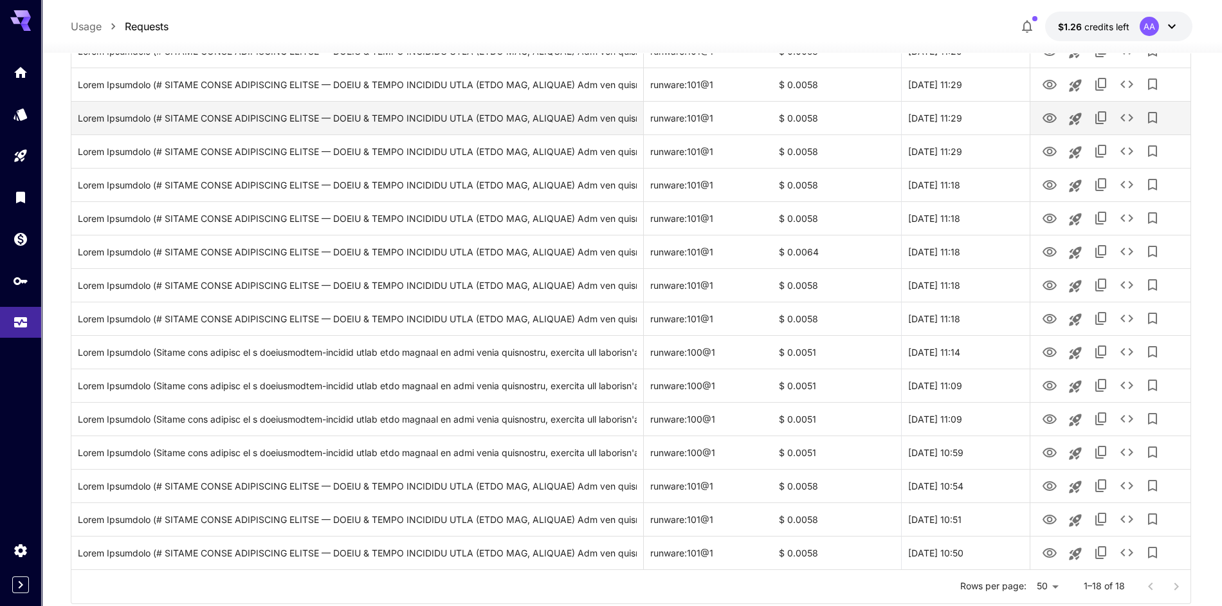
scroll to position [322, 0]
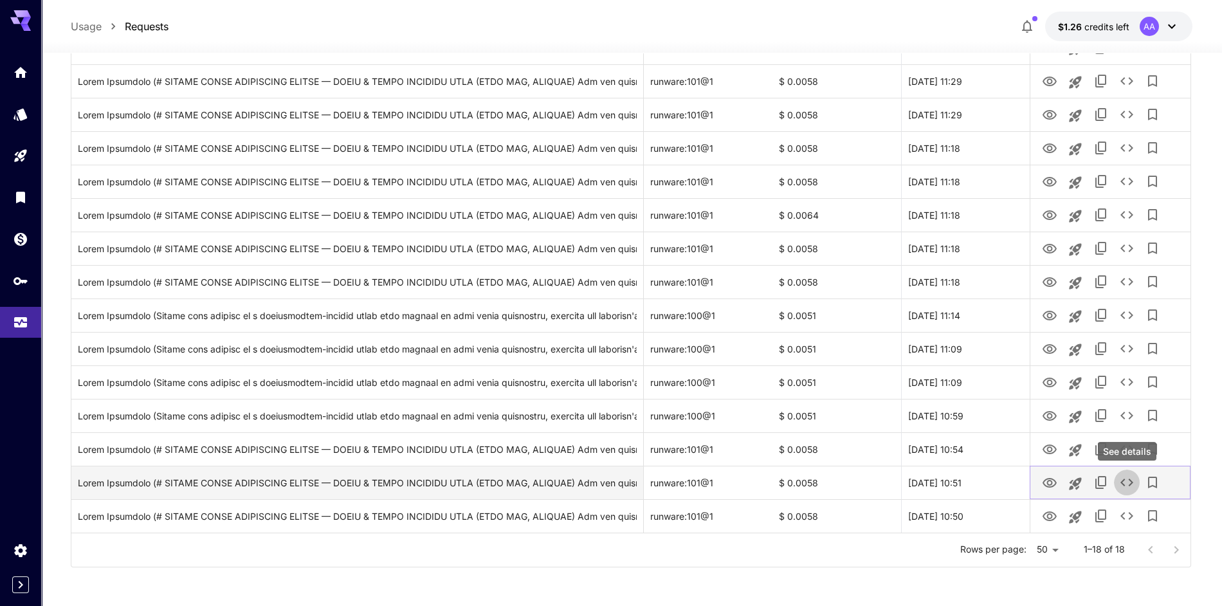
click at [1125, 483] on icon "See details" at bounding box center [1126, 482] width 15 height 15
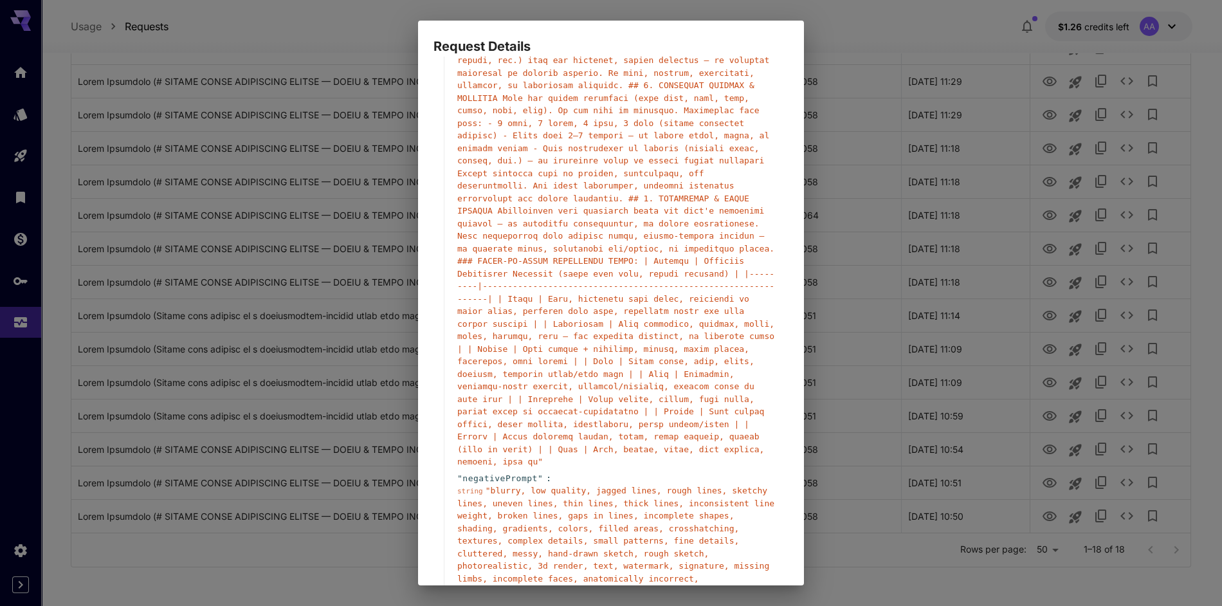
scroll to position [293, 0]
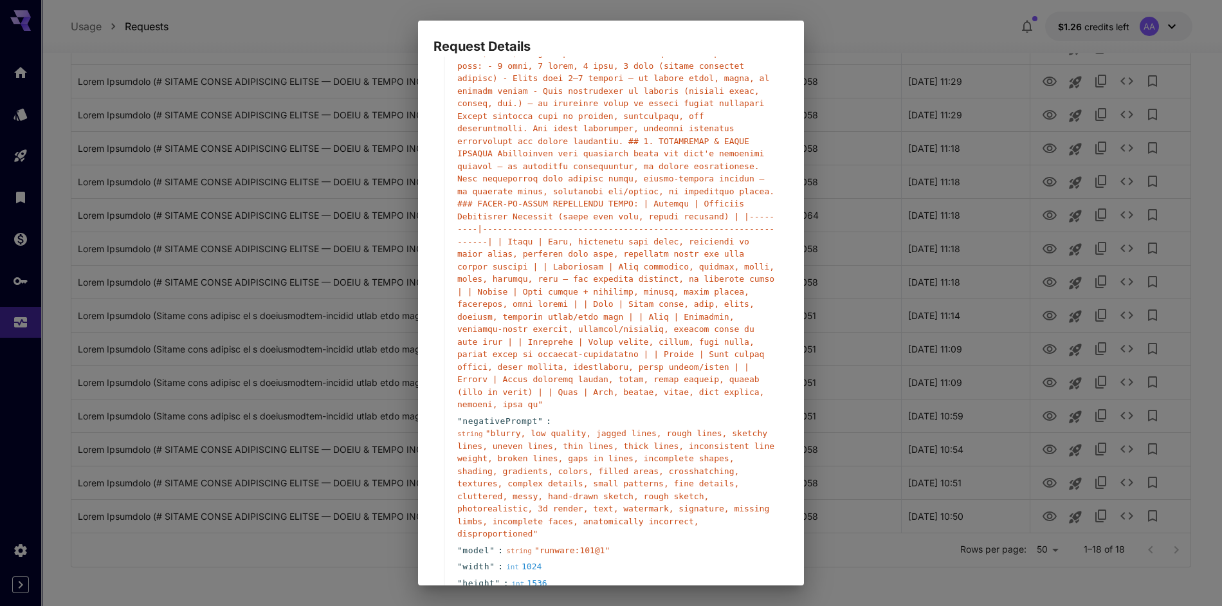
click at [842, 426] on div "Request Details { 15 item s " taskType " : string " imageInference " " taskUUID…" at bounding box center [611, 303] width 1222 height 606
click at [843, 417] on div "Request Details { 15 item s " taskType " : string " imageInference " " taskUUID…" at bounding box center [611, 303] width 1222 height 606
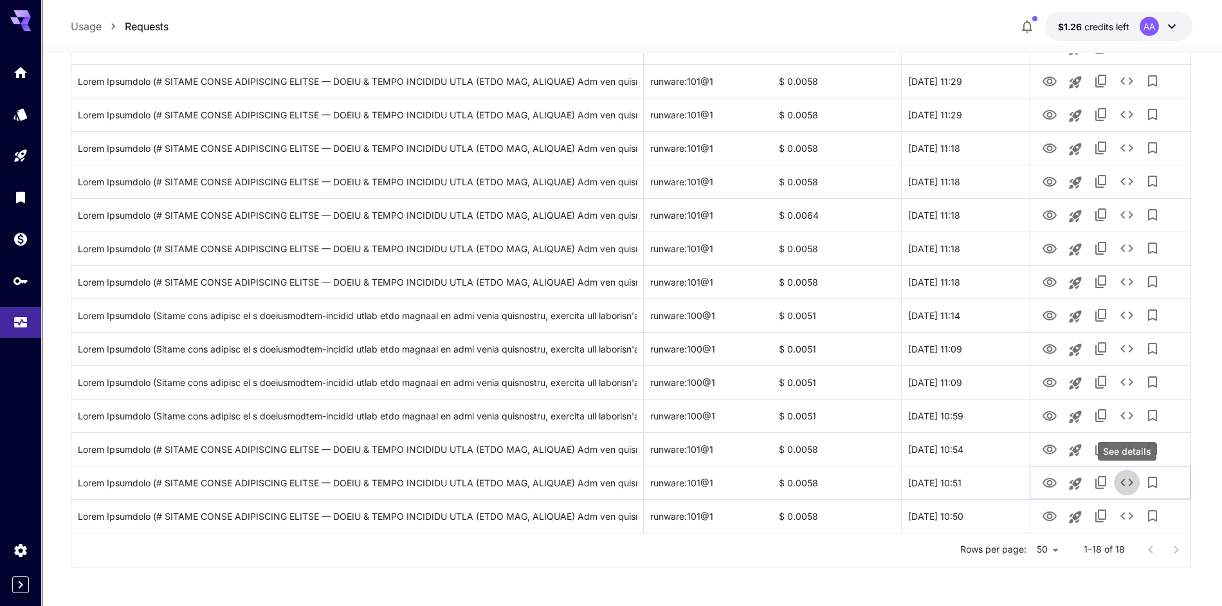
scroll to position [0, 0]
